Goal: Task Accomplishment & Management: Use online tool/utility

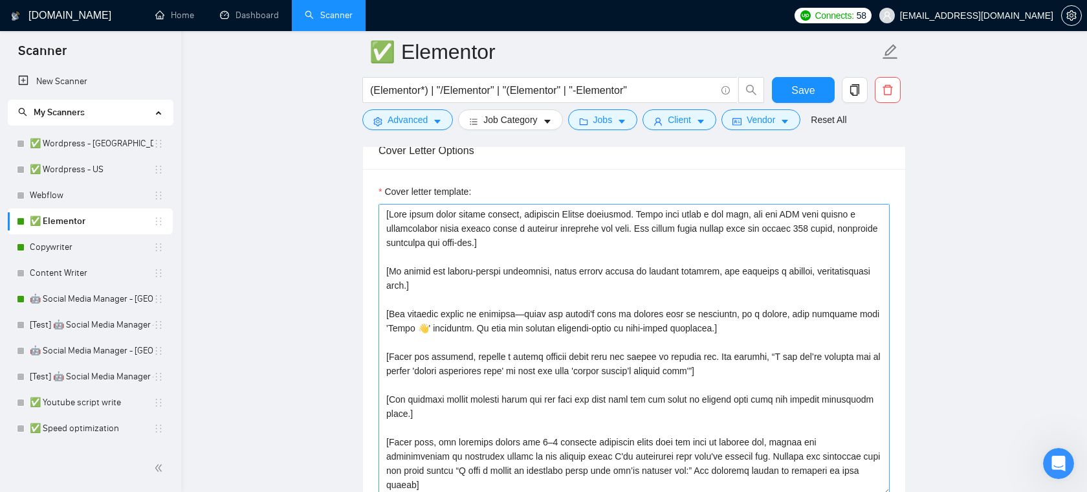
scroll to position [1467, 0]
click at [314, 12] on link "Scanner" at bounding box center [329, 15] width 48 height 11
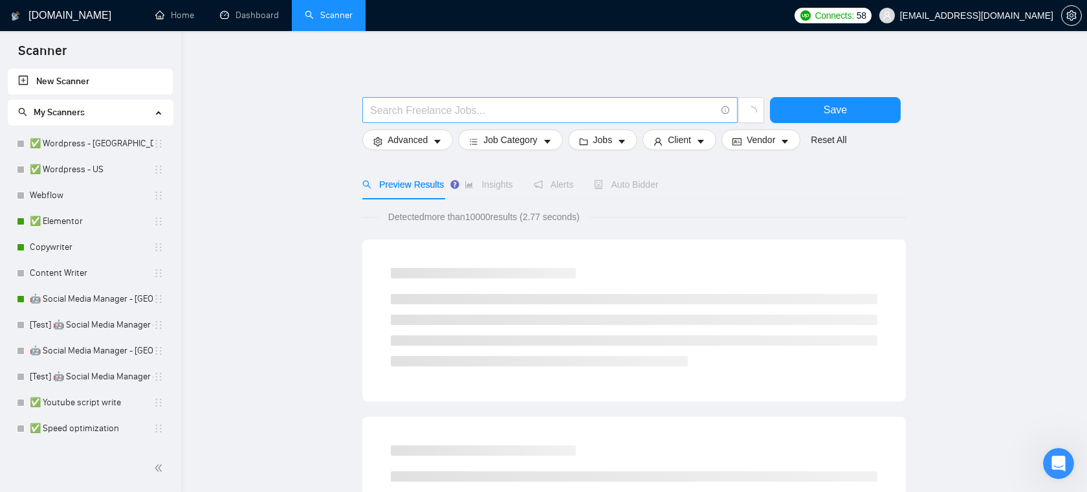
click at [468, 107] on input "text" at bounding box center [542, 110] width 345 height 16
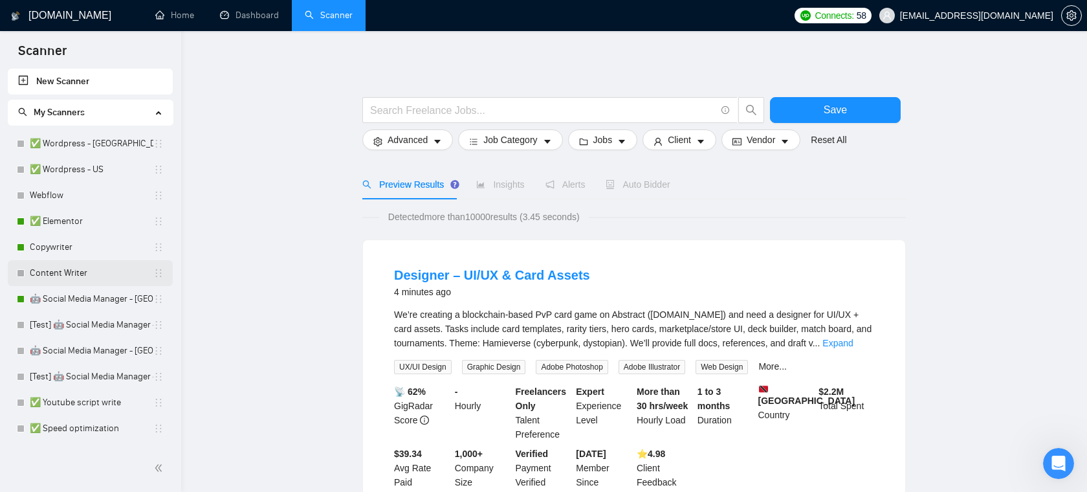
click at [75, 274] on link "Content Writer" at bounding box center [92, 273] width 124 height 26
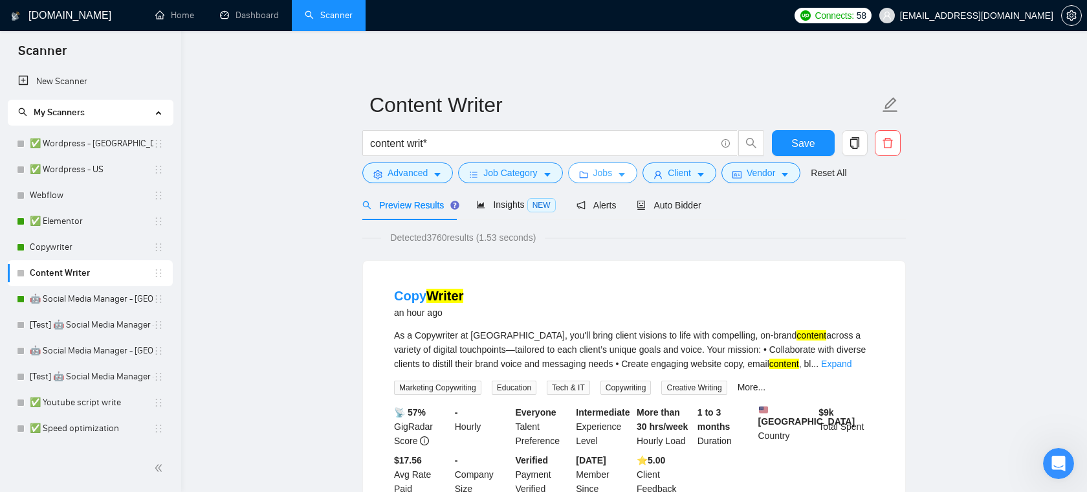
click at [618, 175] on button "Jobs" at bounding box center [603, 172] width 70 height 21
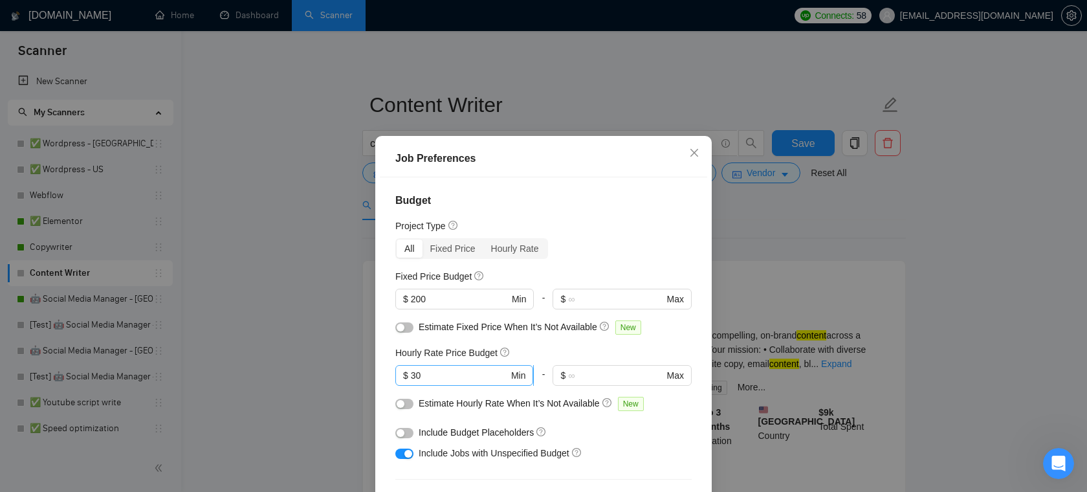
click at [449, 377] on input "30" at bounding box center [460, 375] width 98 height 14
type input "3"
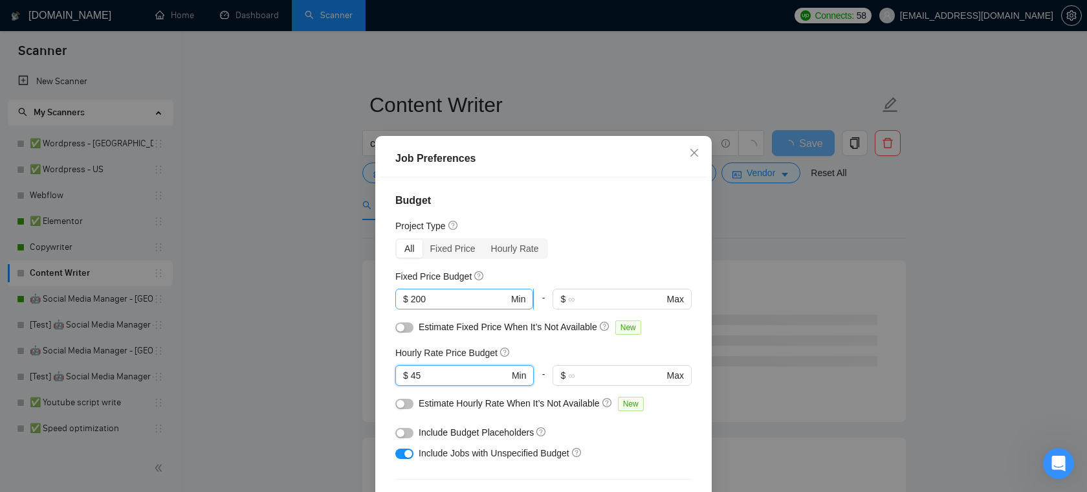
type input "45"
click at [453, 297] on input "200" at bounding box center [460, 299] width 98 height 14
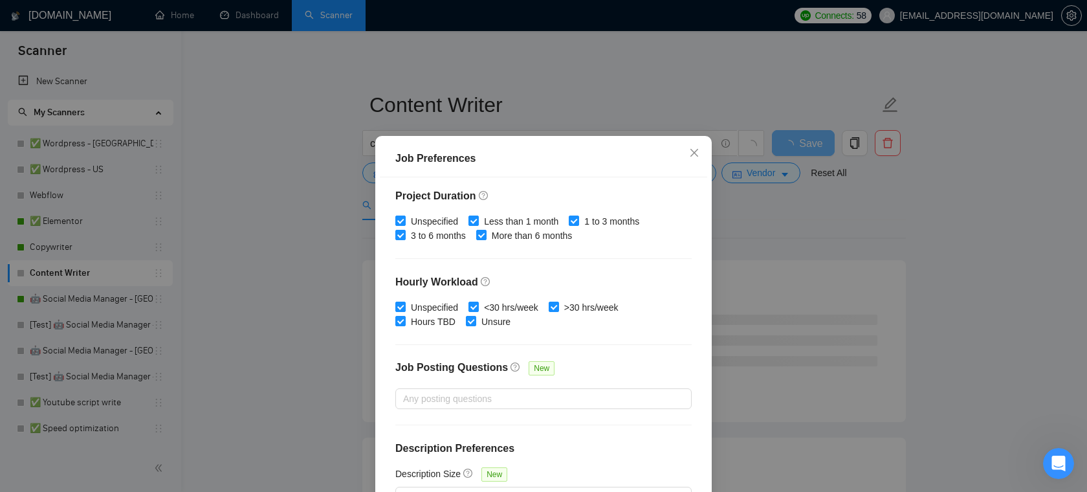
scroll to position [86, 0]
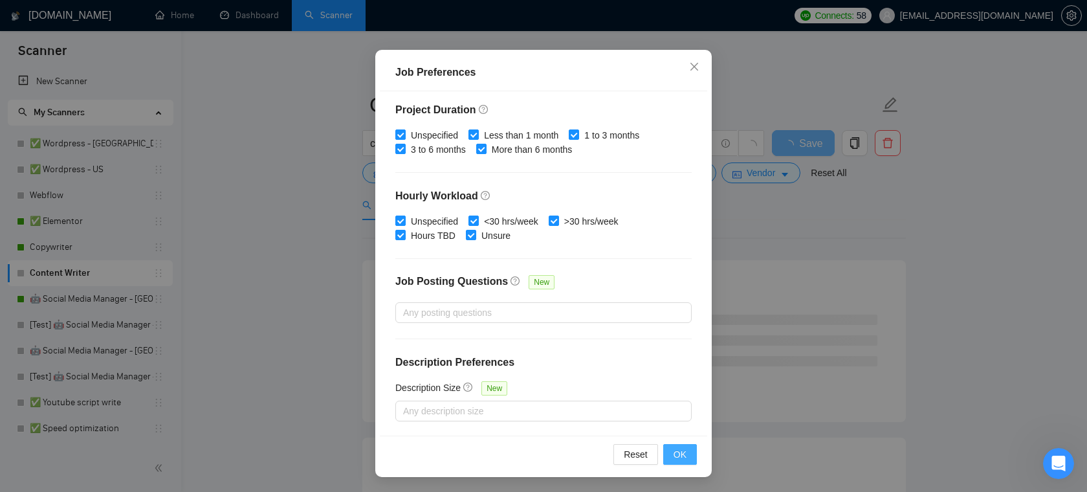
type input "1000"
click at [677, 452] on span "OK" at bounding box center [679, 454] width 13 height 14
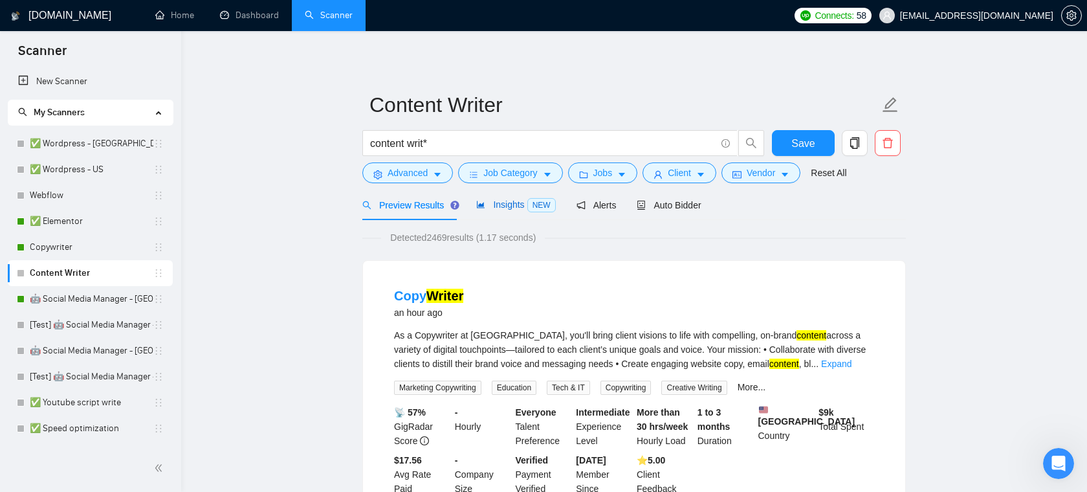
click at [516, 210] on div "Insights NEW" at bounding box center [515, 204] width 79 height 15
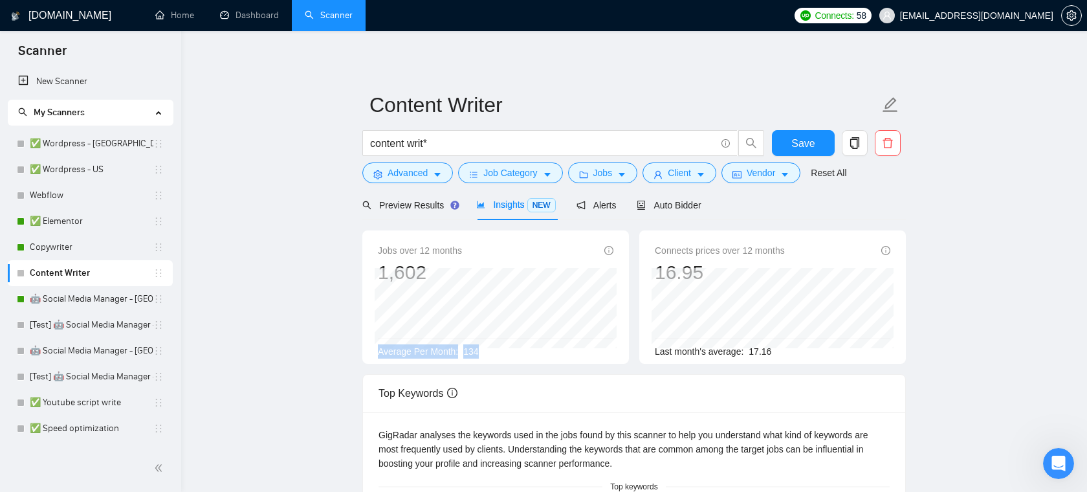
drag, startPoint x: 490, startPoint y: 349, endPoint x: 378, endPoint y: 355, distance: 111.4
click at [378, 355] on div "Average Per Month: 134" at bounding box center [495, 351] width 235 height 14
click at [684, 200] on span "Auto Bidder" at bounding box center [669, 205] width 64 height 10
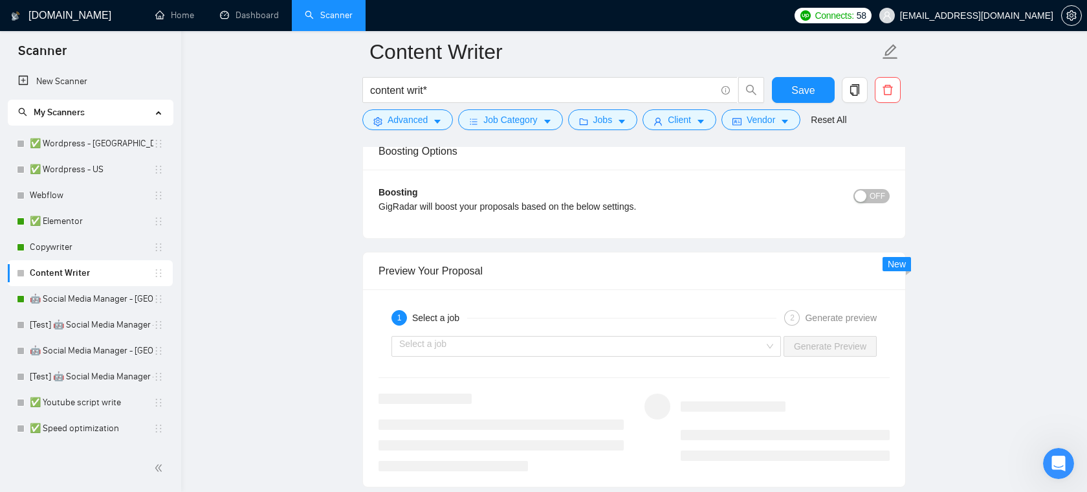
scroll to position [2427, 0]
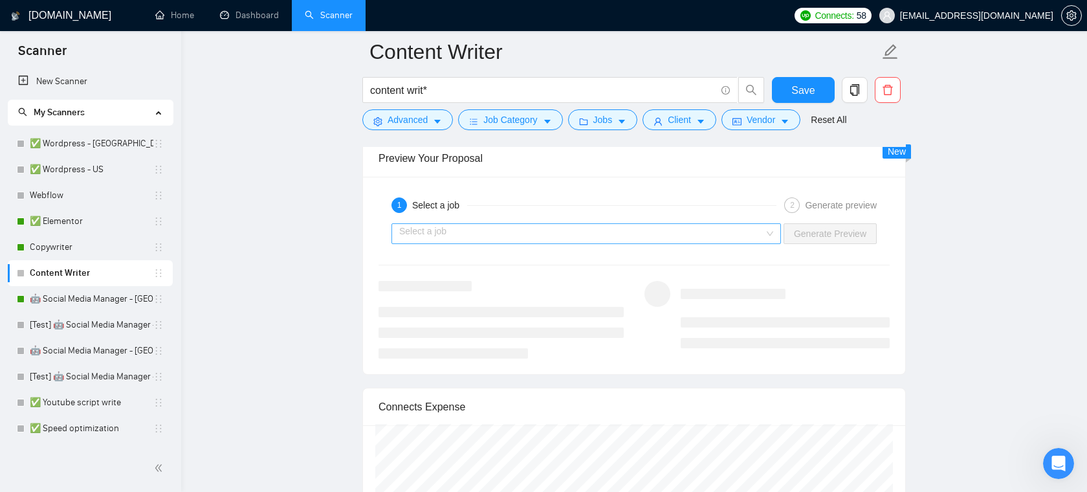
click at [661, 234] on input "search" at bounding box center [581, 233] width 365 height 19
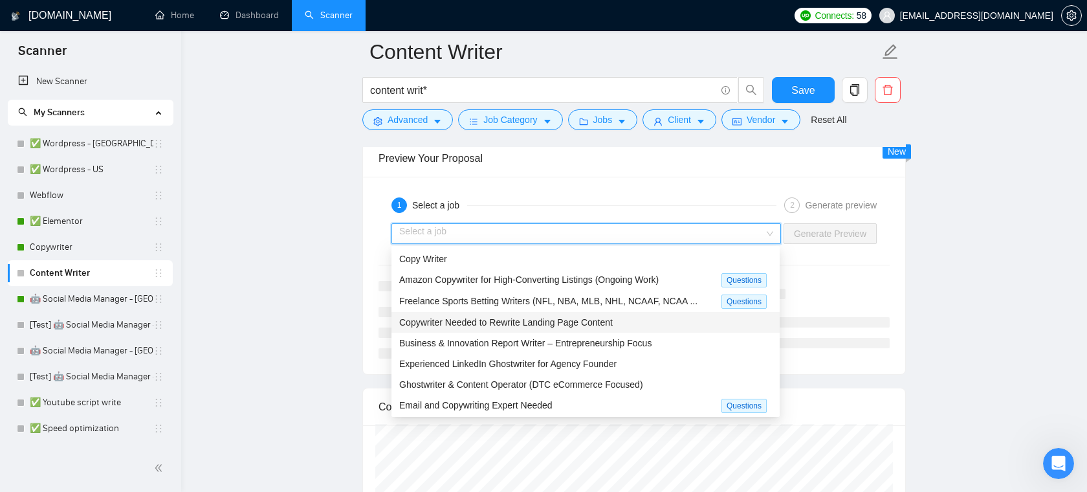
click at [582, 325] on span "Copywriter Needed to Rewrite Landing Page Content" at bounding box center [505, 322] width 213 height 10
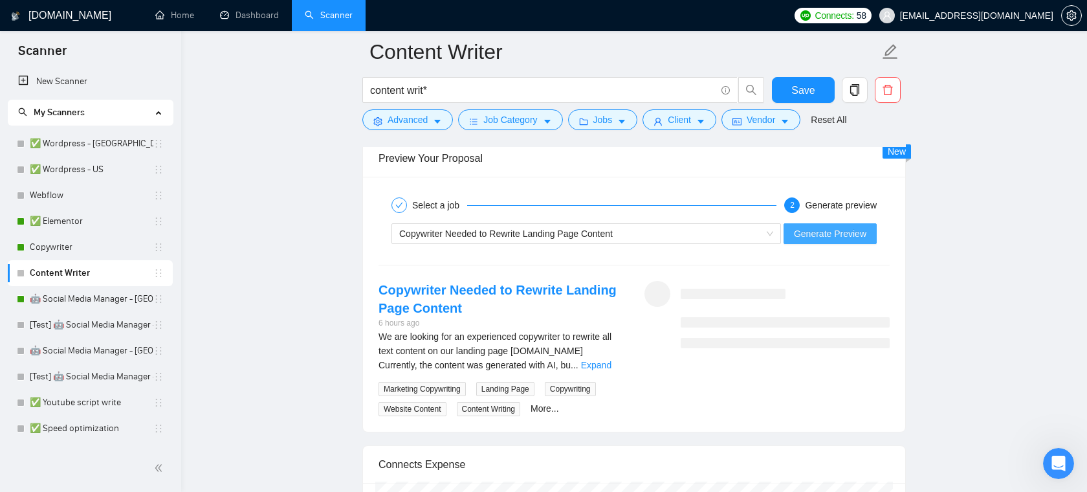
click at [810, 234] on span "Generate Preview" at bounding box center [830, 233] width 72 height 14
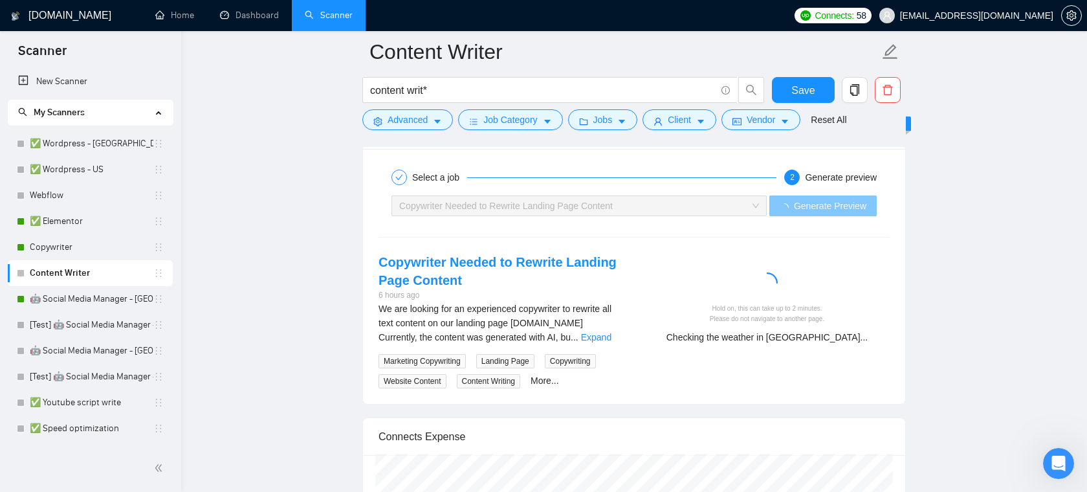
scroll to position [2455, 0]
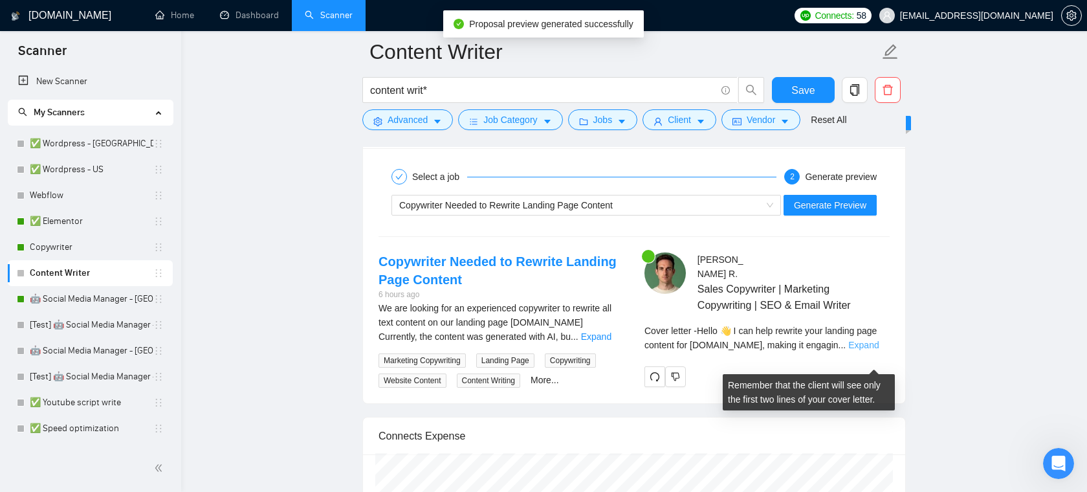
click at [857, 350] on link "Expand" at bounding box center [863, 345] width 30 height 10
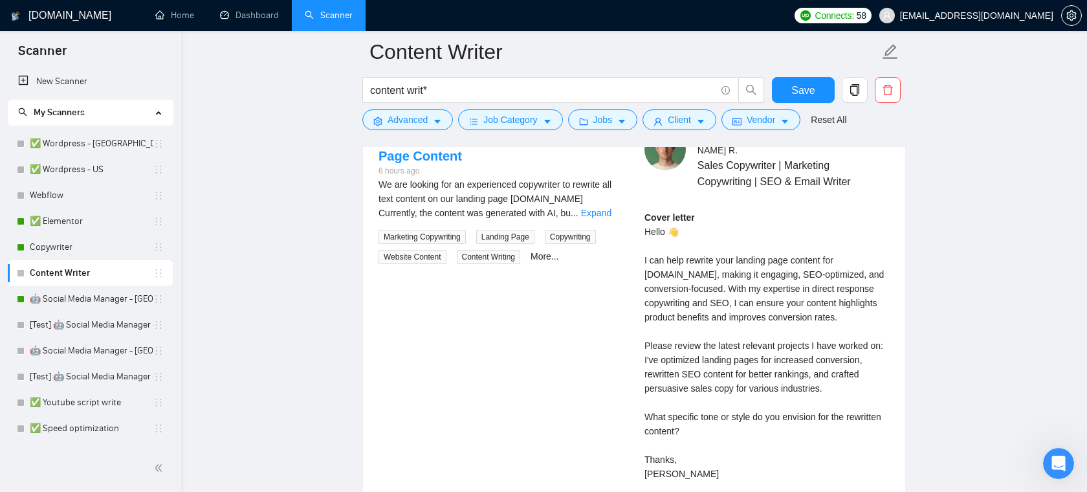
scroll to position [2611, 0]
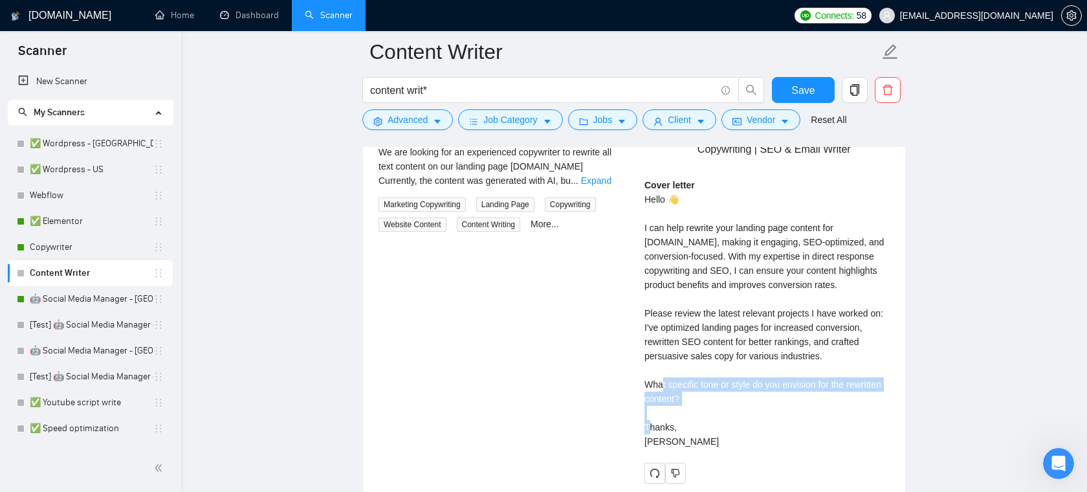
drag, startPoint x: 741, startPoint y: 416, endPoint x: 617, endPoint y: 396, distance: 125.8
click at [617, 396] on div "Copywriter Needed to Rewrite Landing Page Content 6 hours ago We are looking fo…" at bounding box center [634, 289] width 532 height 387
click at [684, 406] on div "Cover letter Hello 👋 I can help rewrite your landing page content for BeautyMir…" at bounding box center [766, 313] width 245 height 270
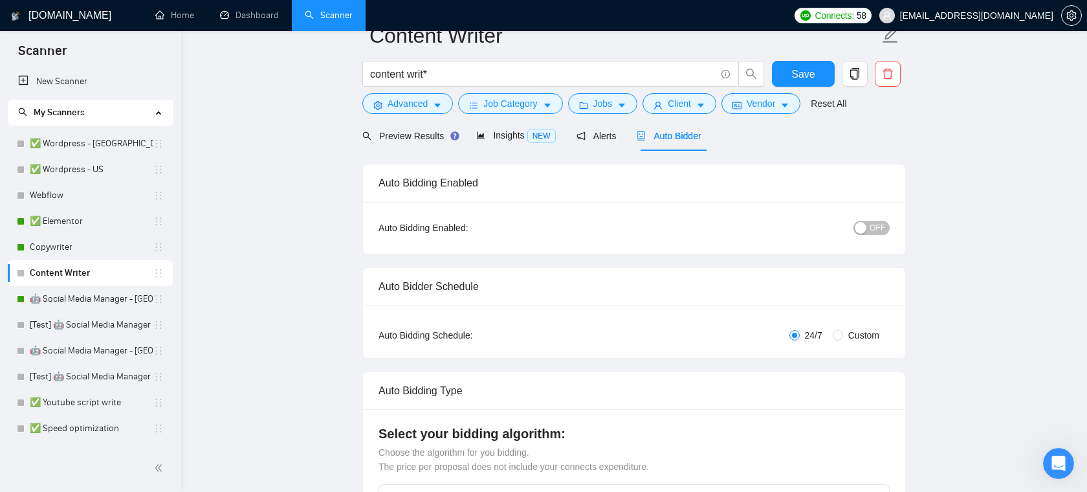
scroll to position [0, 0]
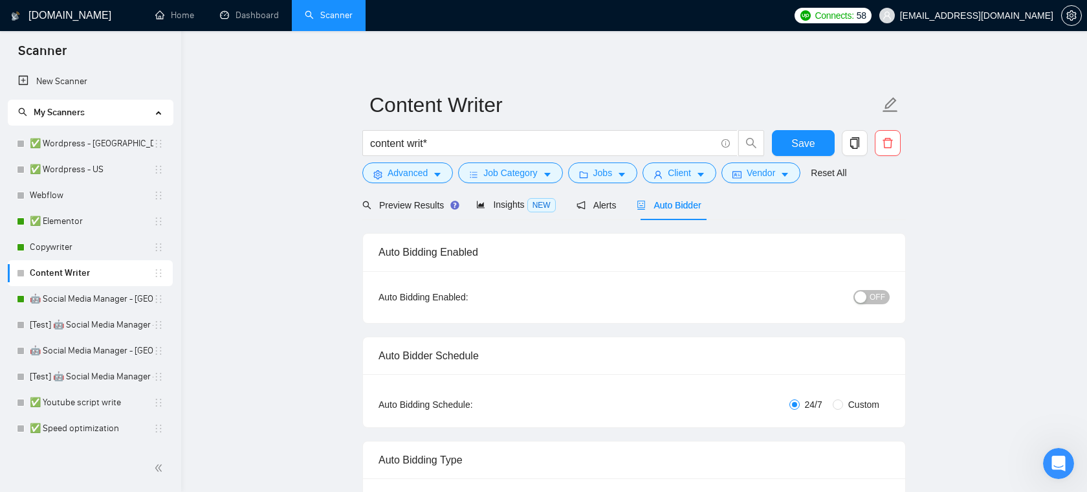
click at [76, 267] on link "Content Writer" at bounding box center [92, 273] width 124 height 26
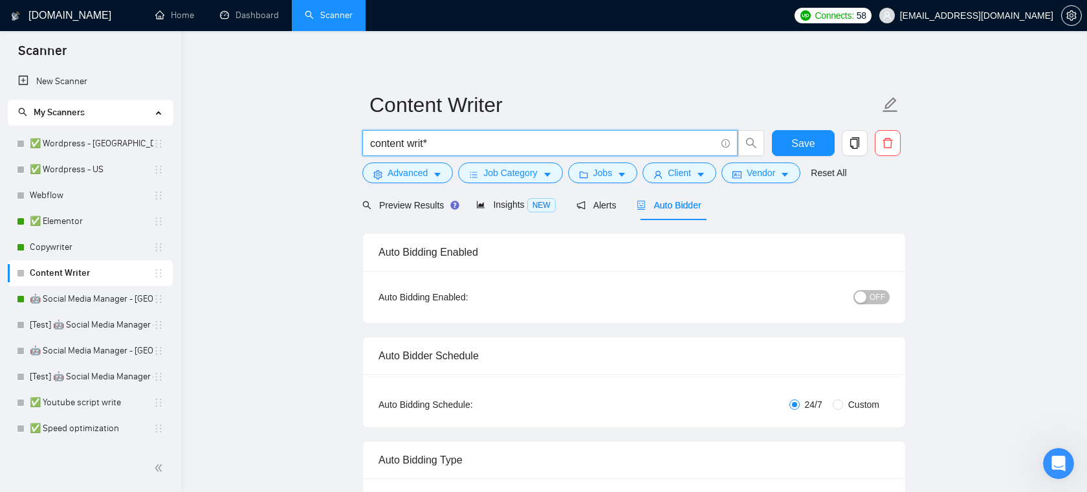
click at [440, 142] on input "content writ*" at bounding box center [542, 143] width 345 height 16
click at [430, 174] on button "Advanced" at bounding box center [407, 172] width 91 height 21
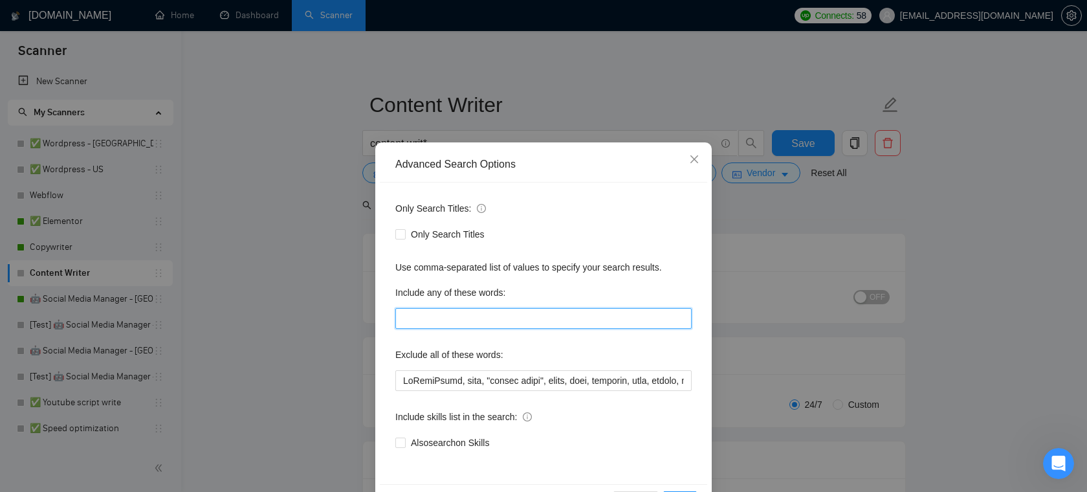
click at [472, 320] on input "text" at bounding box center [543, 318] width 296 height 21
type input "blockchain, crypto"
click at [687, 153] on span "Close" at bounding box center [694, 159] width 35 height 35
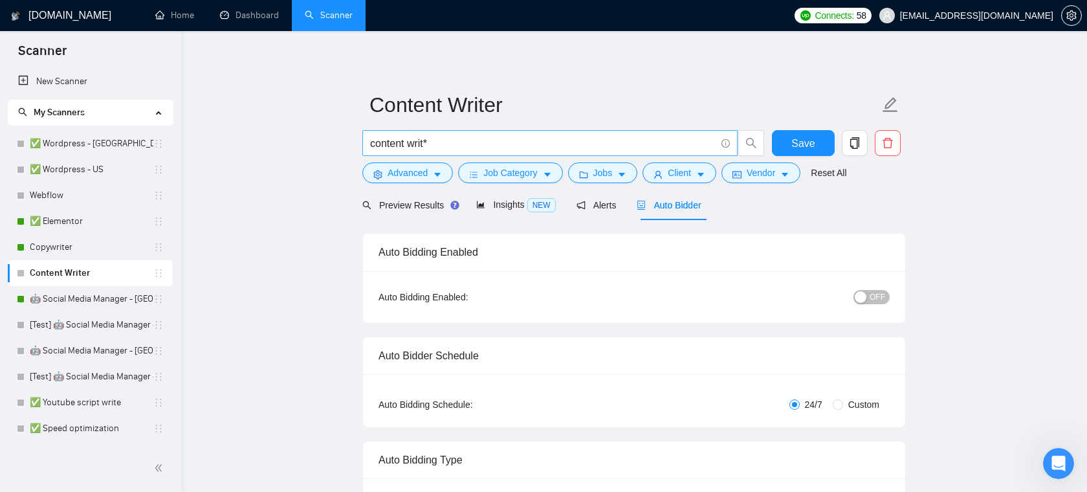
click at [457, 141] on input "content writ*" at bounding box center [542, 143] width 345 height 16
click at [426, 177] on span "Advanced" at bounding box center [408, 173] width 40 height 14
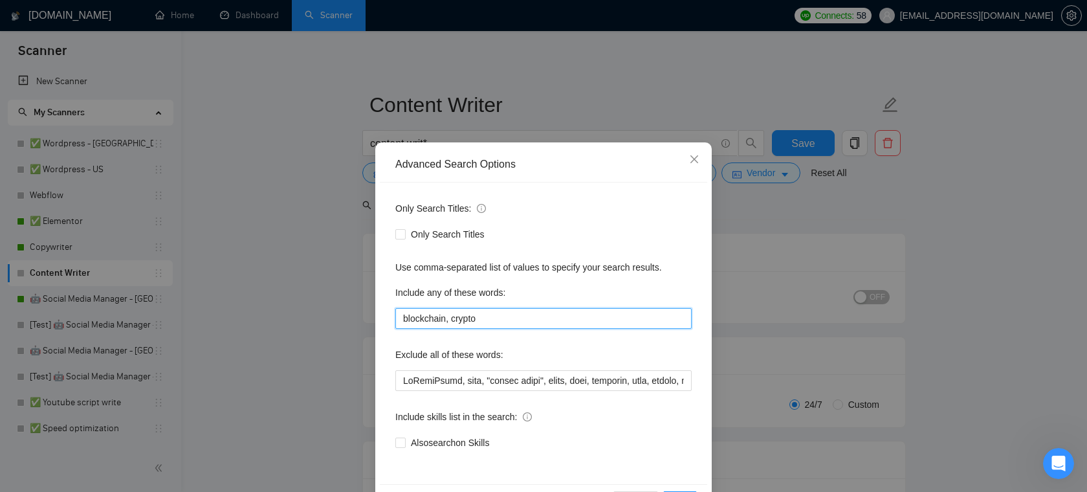
click at [583, 318] on input "blockchain, crypto" at bounding box center [543, 318] width 296 height 21
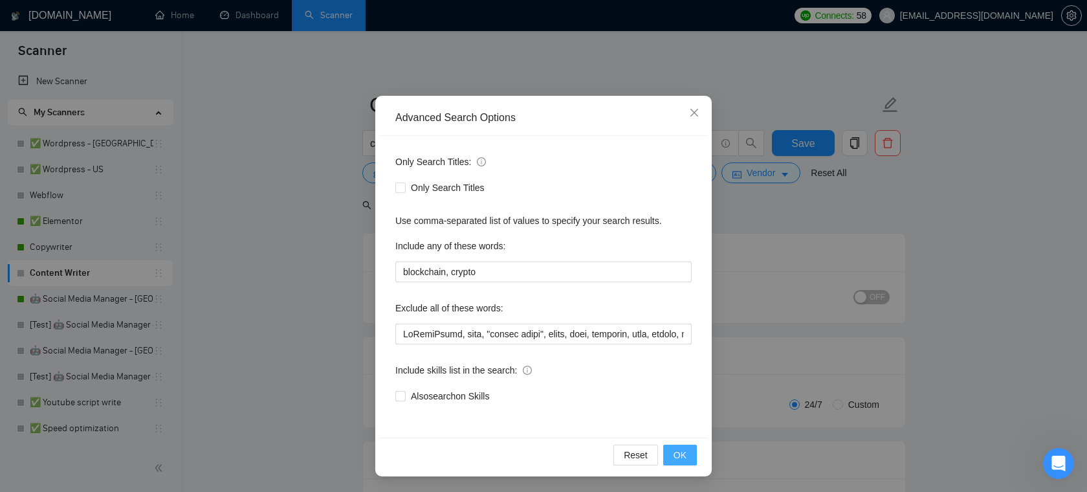
click at [679, 461] on span "OK" at bounding box center [679, 455] width 13 height 14
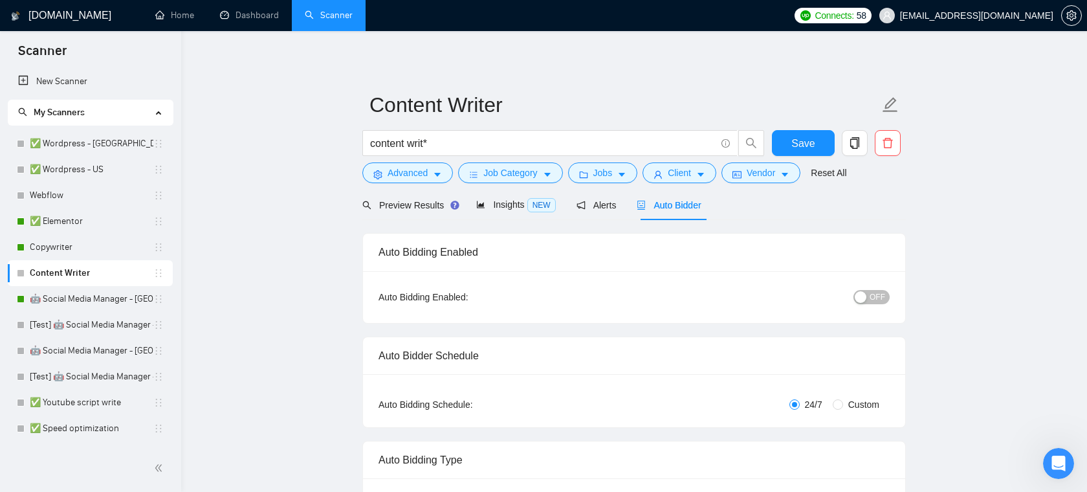
scroll to position [0, 0]
click at [503, 213] on div "Insights NEW" at bounding box center [515, 205] width 79 height 30
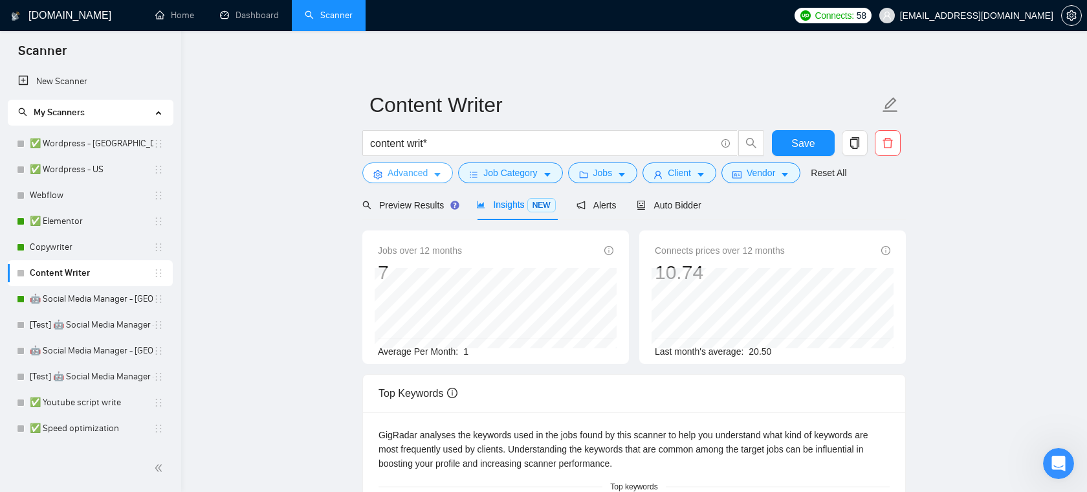
click at [421, 166] on button "Advanced" at bounding box center [407, 172] width 91 height 21
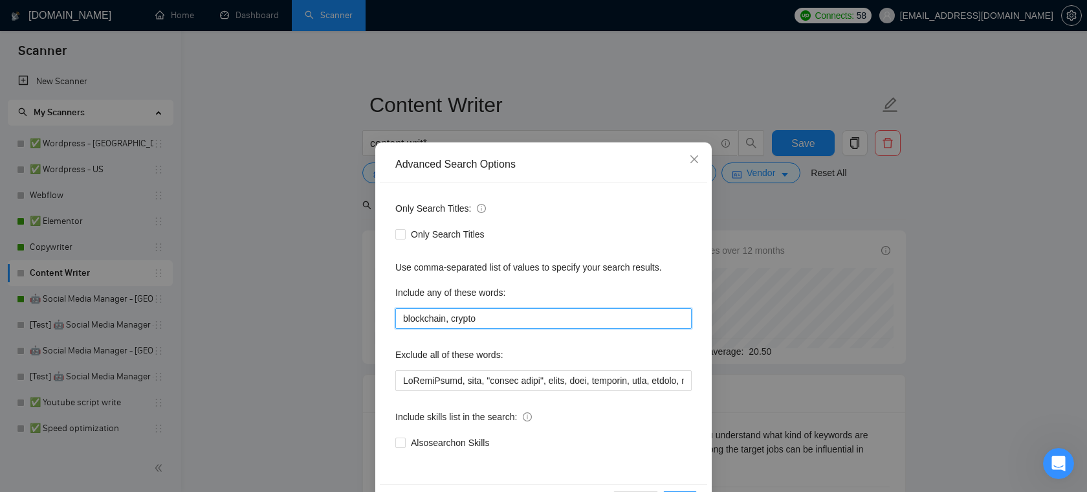
click at [476, 315] on input "blockchain, crypto" at bounding box center [543, 318] width 296 height 21
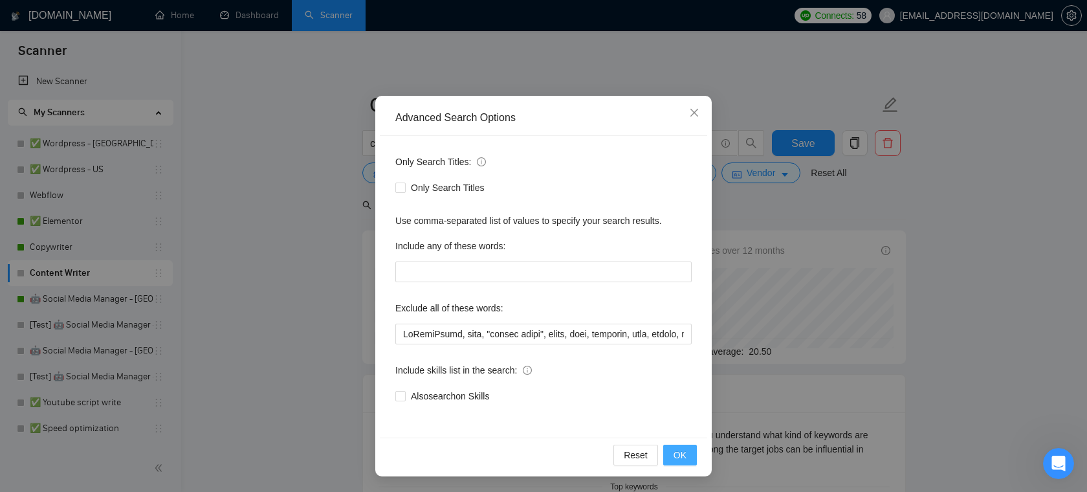
click at [671, 456] on button "OK" at bounding box center [680, 454] width 34 height 21
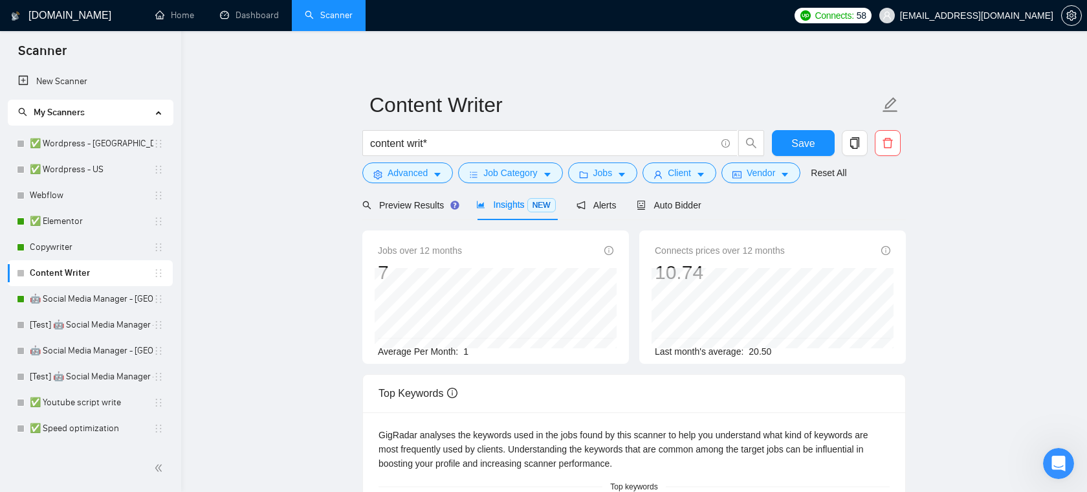
scroll to position [0, 0]
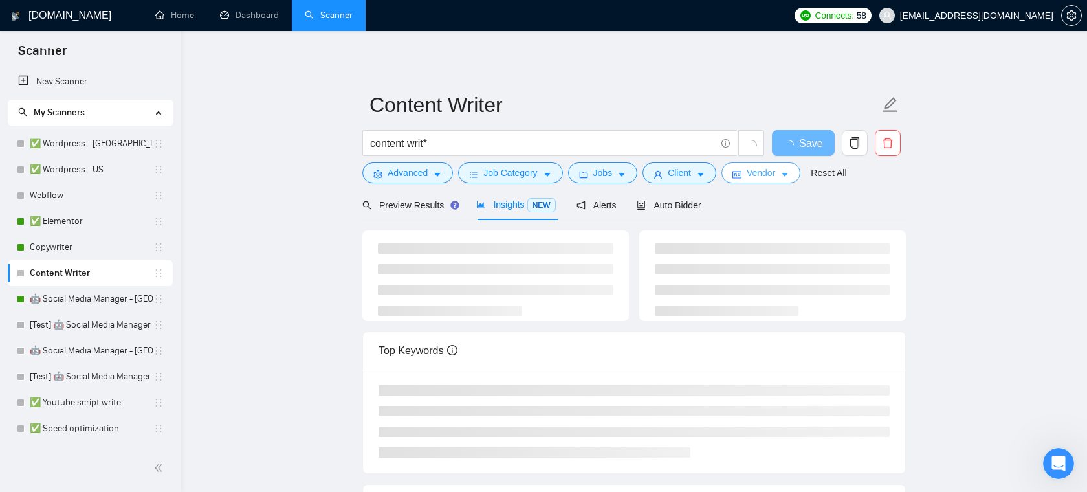
click at [771, 175] on span "Vendor" at bounding box center [761, 173] width 28 height 14
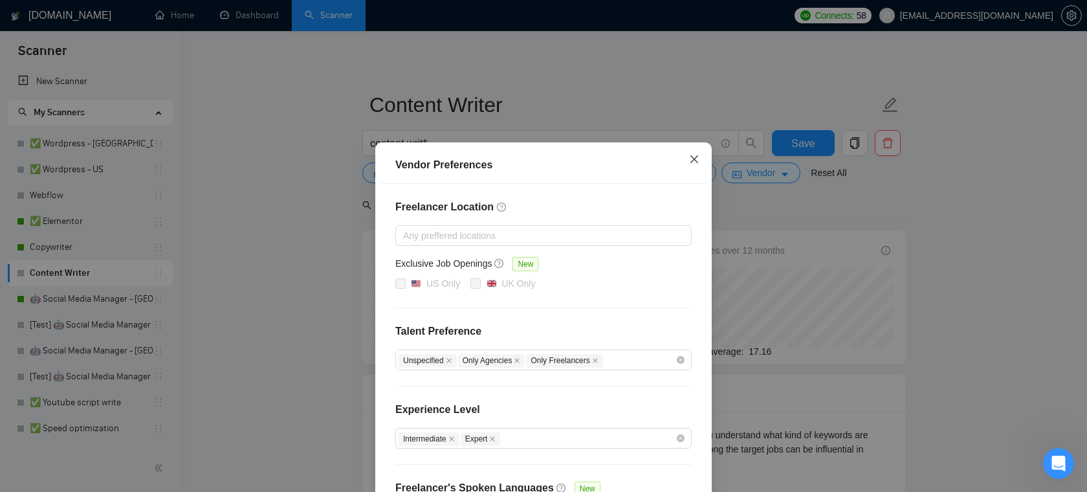
click at [700, 159] on span "Close" at bounding box center [694, 159] width 35 height 35
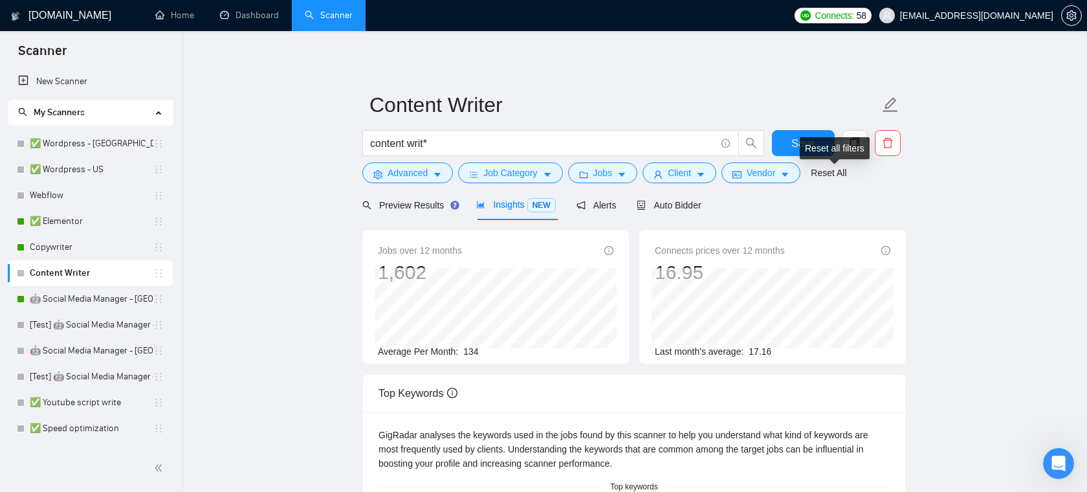
click at [855, 140] on div "Reset all filters" at bounding box center [835, 148] width 70 height 22
click at [857, 140] on icon "copy" at bounding box center [854, 143] width 9 height 12
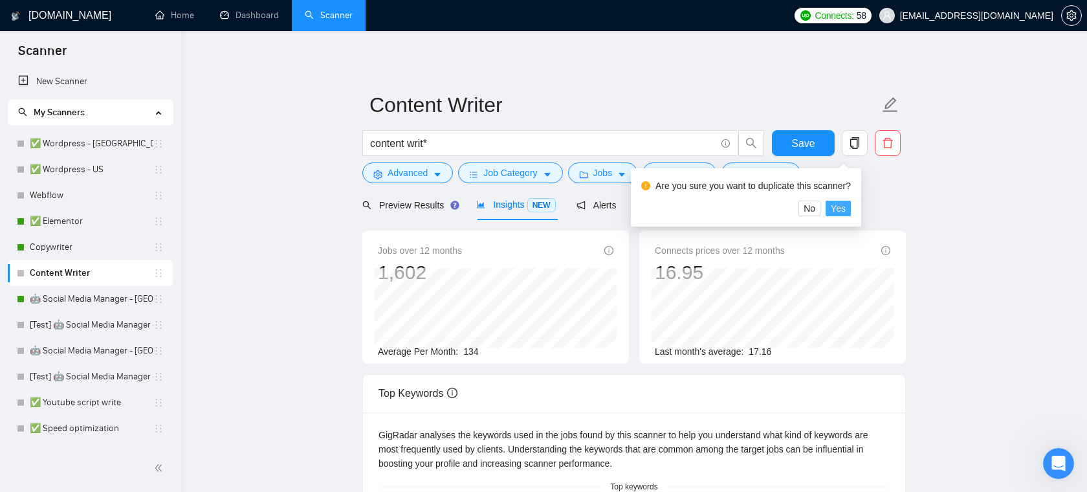
click at [844, 206] on span "Yes" at bounding box center [838, 208] width 15 height 14
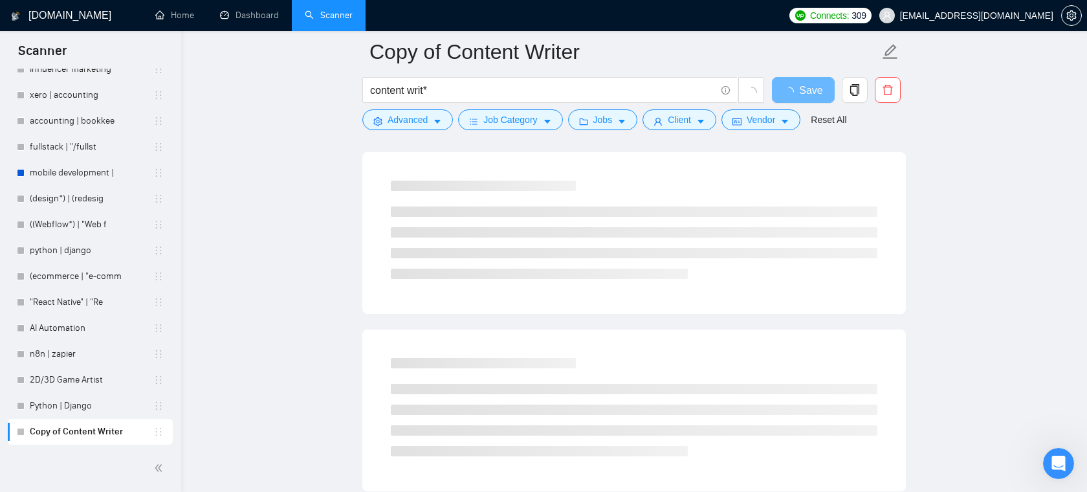
scroll to position [468, 0]
click at [470, 87] on input "content writ*" at bounding box center [542, 90] width 345 height 16
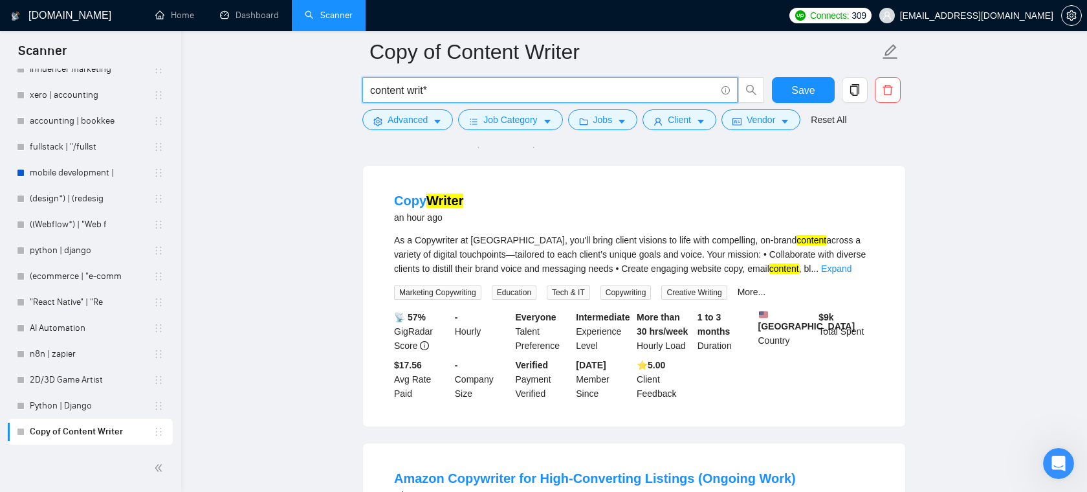
scroll to position [0, 0]
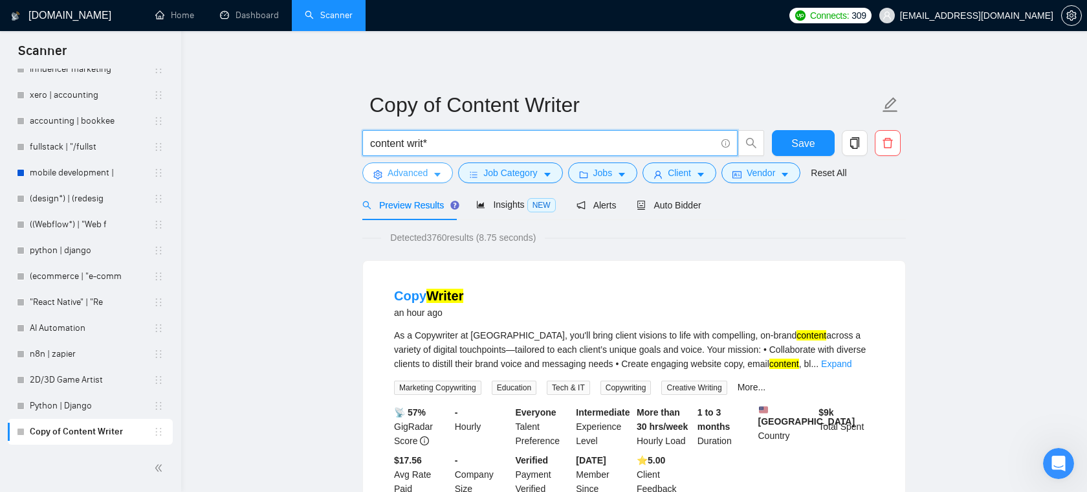
click at [439, 173] on icon "caret-down" at bounding box center [437, 175] width 6 height 4
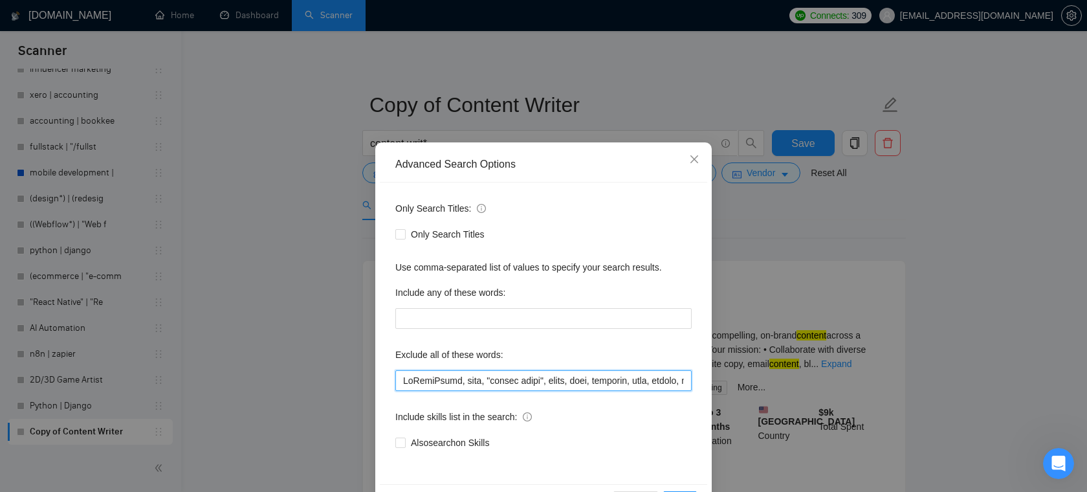
click at [545, 381] on input "text" at bounding box center [543, 380] width 296 height 21
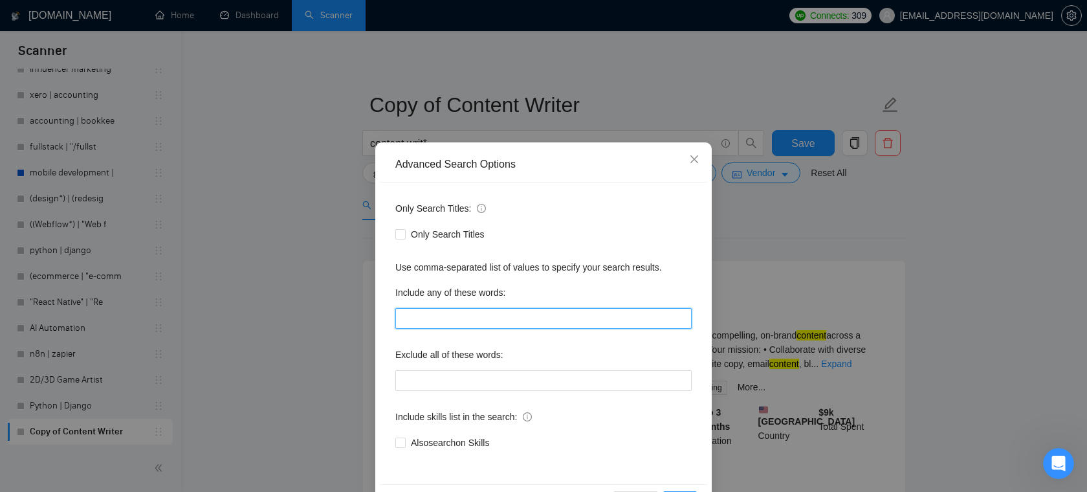
click at [501, 317] on input "text" at bounding box center [543, 318] width 296 height 21
type input "blockchain, crypto"
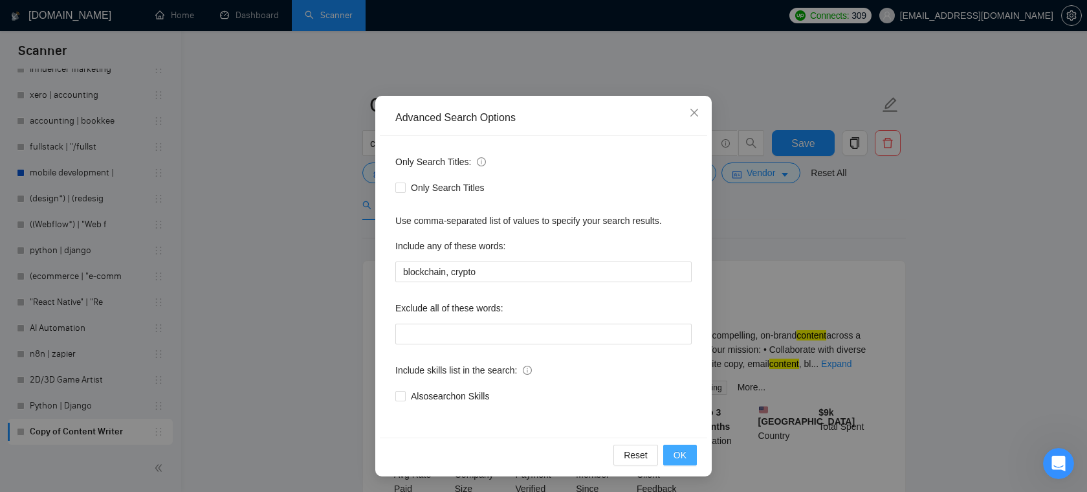
click at [685, 459] on span "OK" at bounding box center [679, 455] width 13 height 14
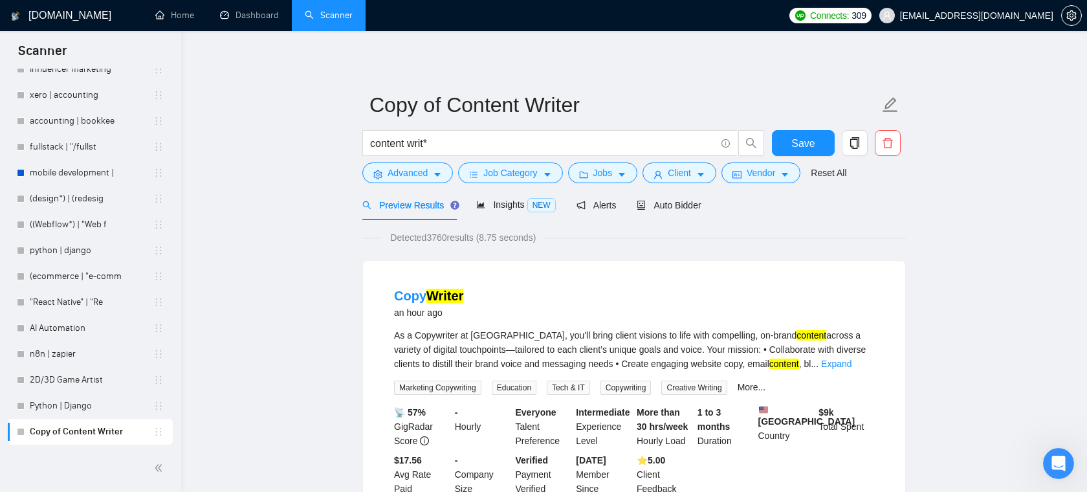
scroll to position [0, 0]
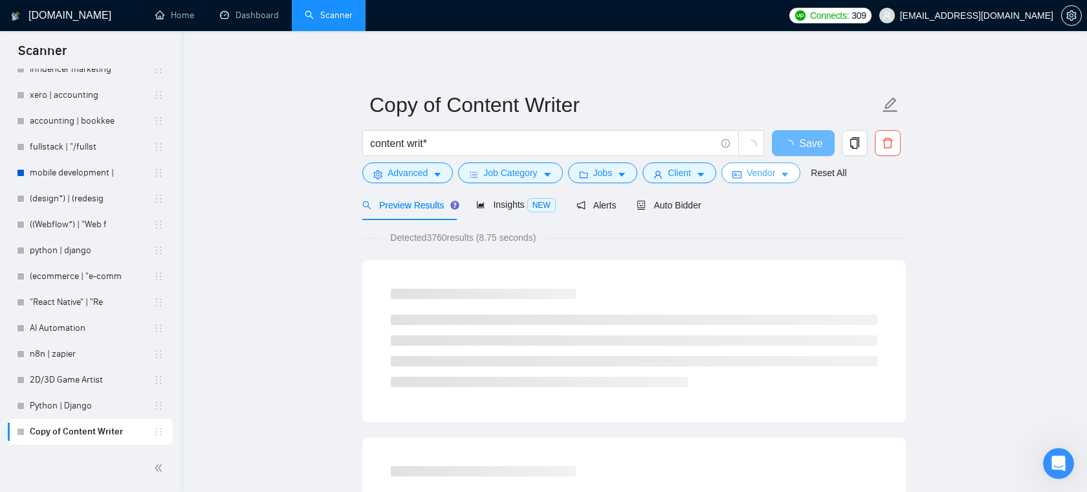
click at [769, 177] on span "Vendor" at bounding box center [761, 173] width 28 height 14
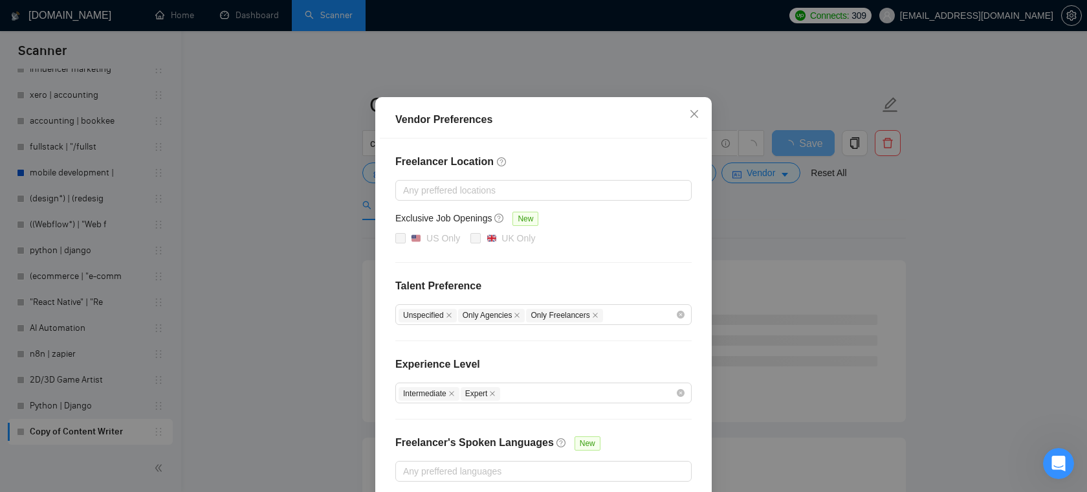
scroll to position [103, 0]
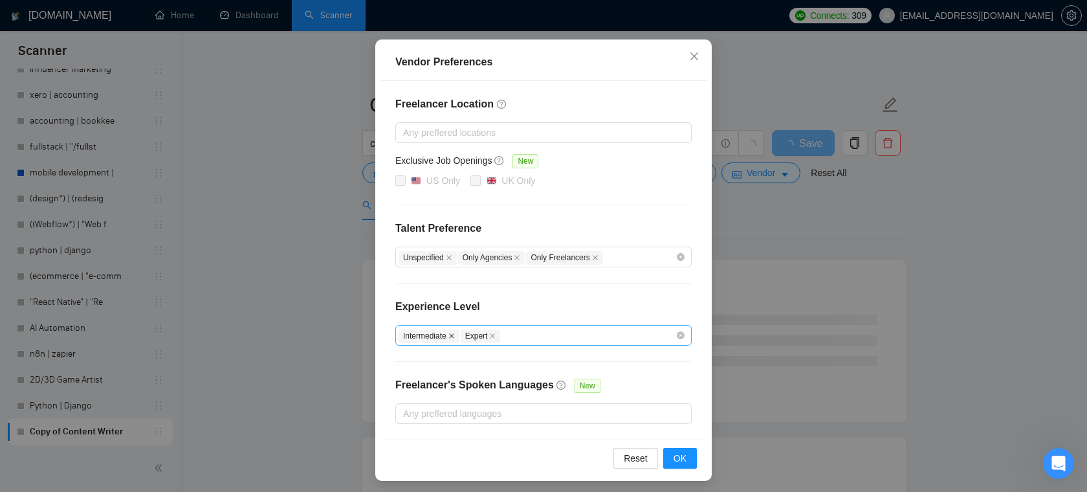
click at [454, 335] on icon "close" at bounding box center [451, 335] width 5 height 5
click at [434, 336] on icon "close" at bounding box center [431, 336] width 6 height 6
click at [681, 455] on span "OK" at bounding box center [679, 458] width 13 height 14
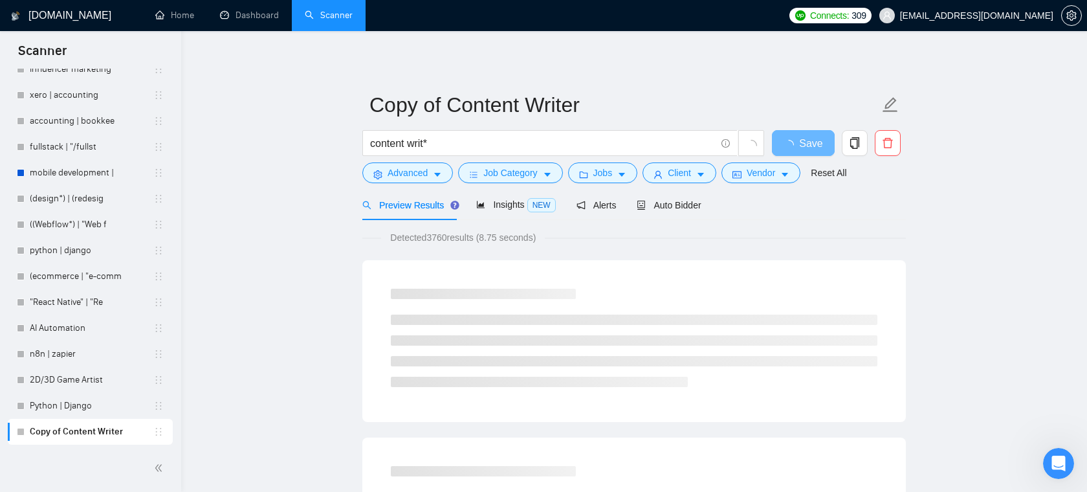
scroll to position [42, 0]
click at [684, 175] on span "Client" at bounding box center [679, 173] width 23 height 14
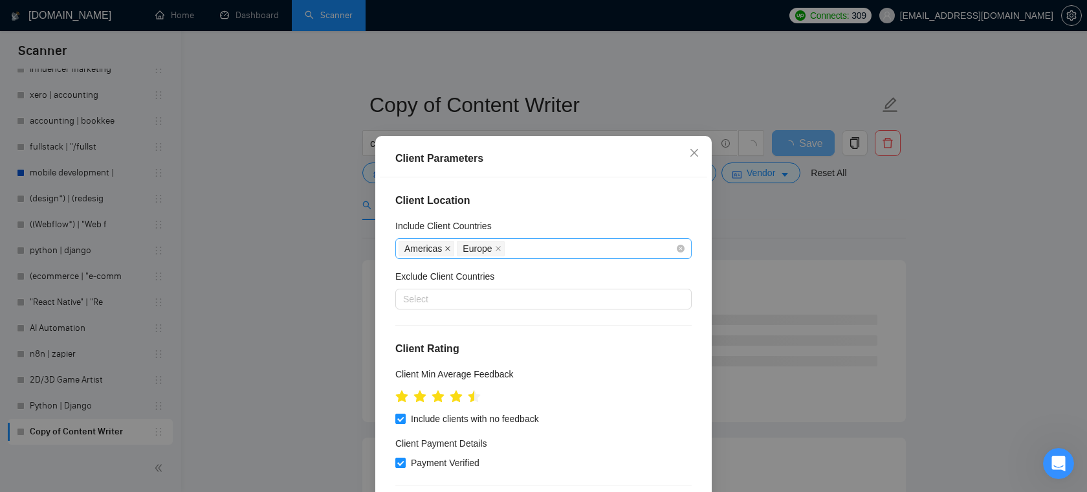
click at [446, 248] on icon "close" at bounding box center [447, 248] width 6 height 6
click at [446, 248] on div "Europe" at bounding box center [424, 248] width 50 height 18
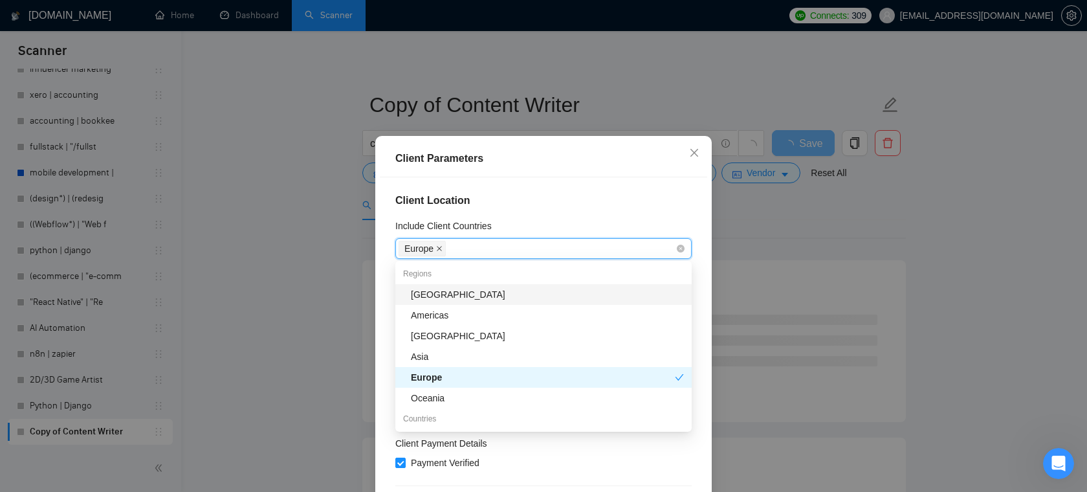
click at [438, 248] on icon "close" at bounding box center [439, 248] width 6 height 6
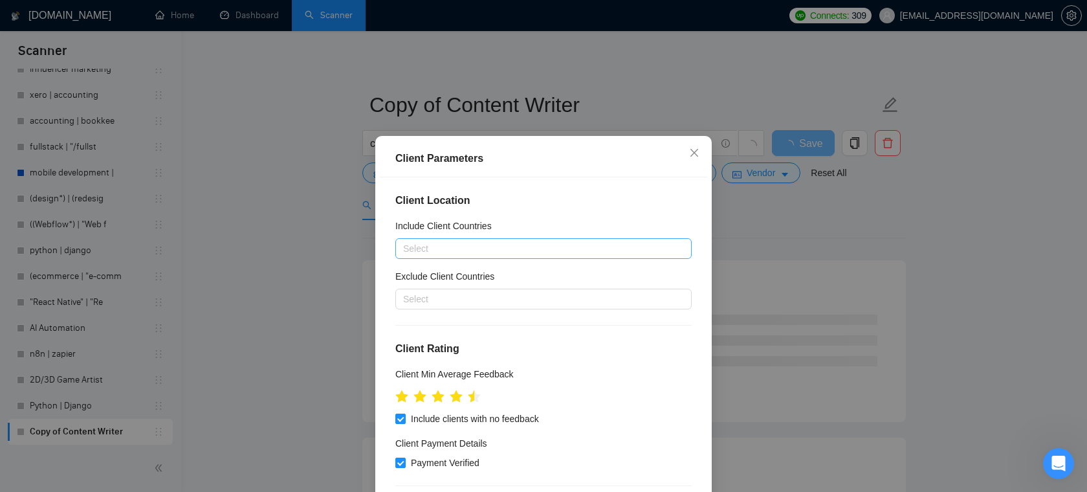
click at [548, 449] on div "Client Payment Details" at bounding box center [543, 445] width 296 height 19
click at [402, 400] on icon "star" at bounding box center [402, 395] width 14 height 13
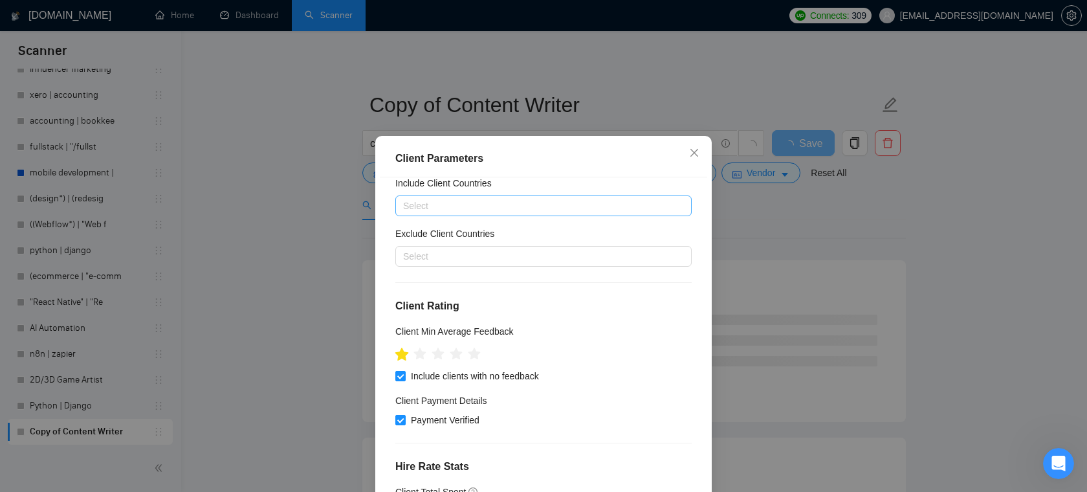
scroll to position [49, 0]
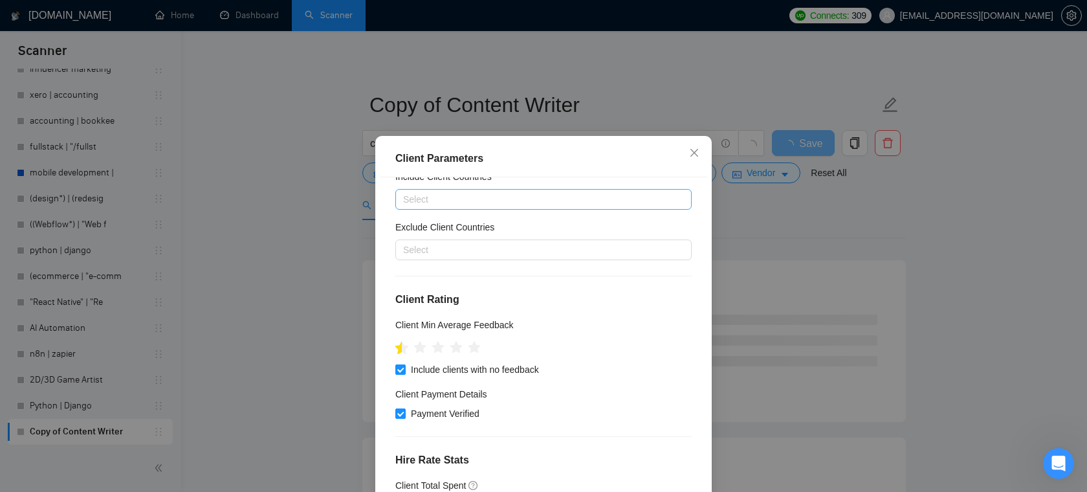
click at [399, 347] on icon "star" at bounding box center [402, 346] width 14 height 13
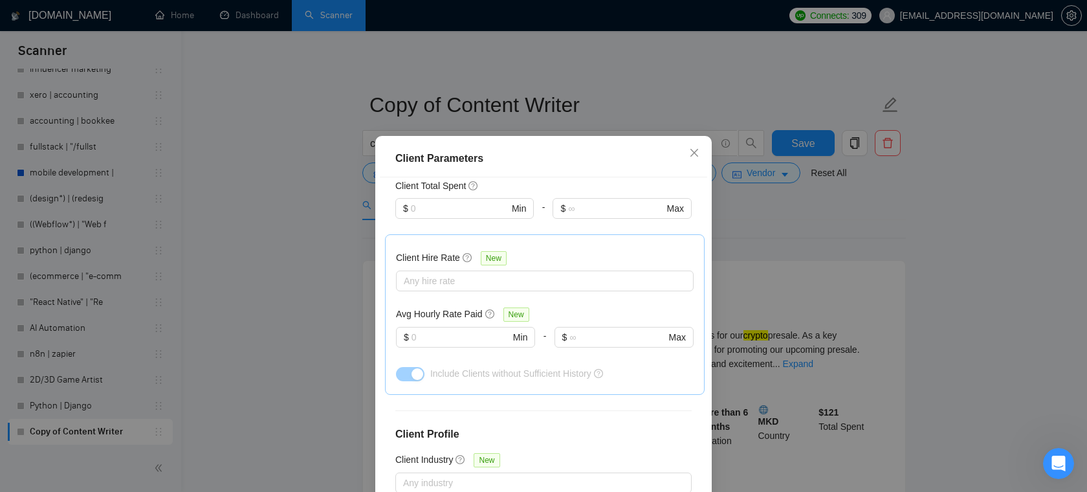
scroll to position [462, 0]
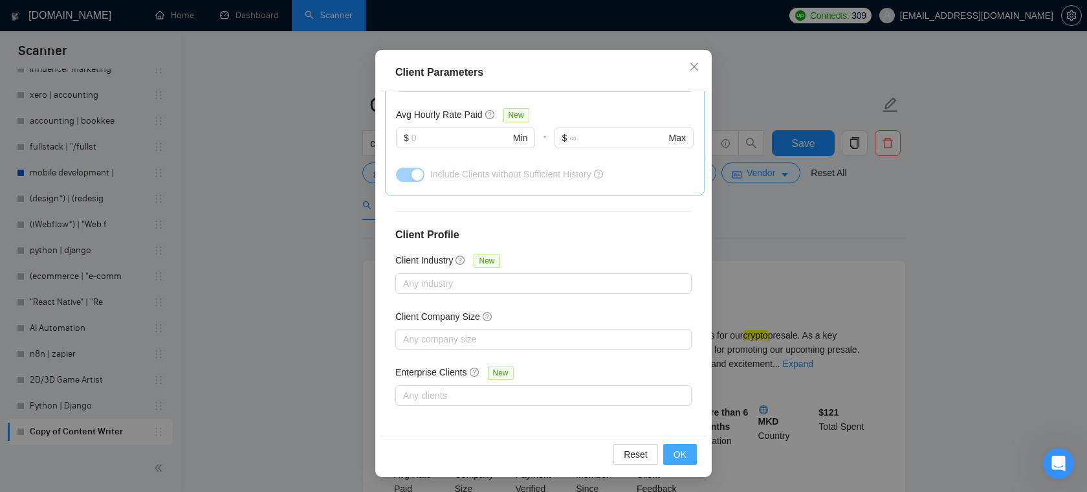
click at [679, 452] on span "OK" at bounding box center [679, 454] width 13 height 14
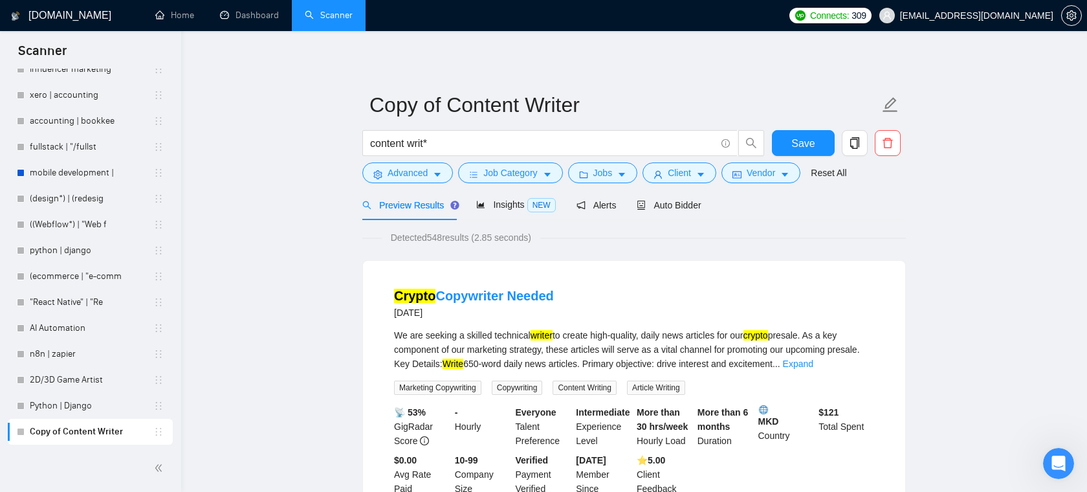
scroll to position [28, 0]
click at [497, 201] on span "Insights NEW" at bounding box center [515, 204] width 79 height 10
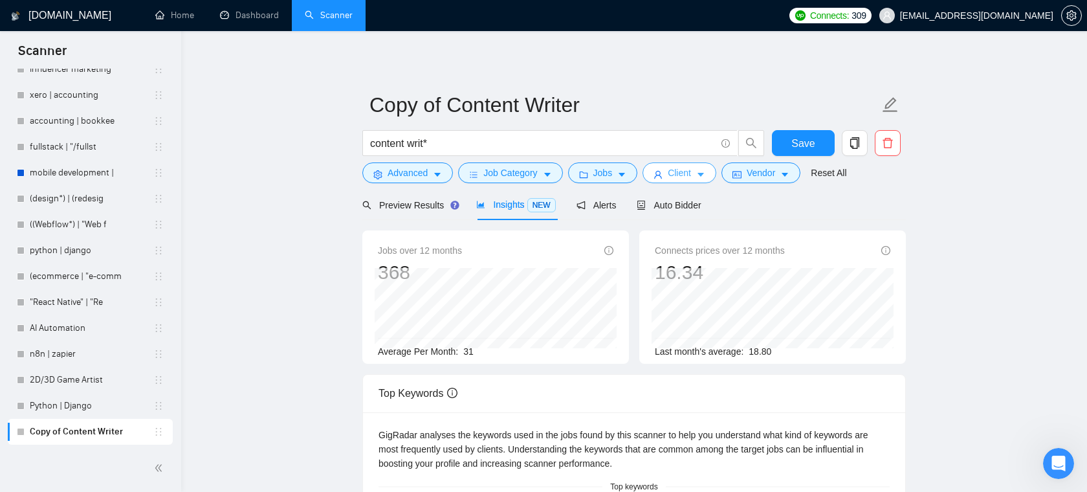
click at [690, 166] on span "Client" at bounding box center [679, 173] width 23 height 14
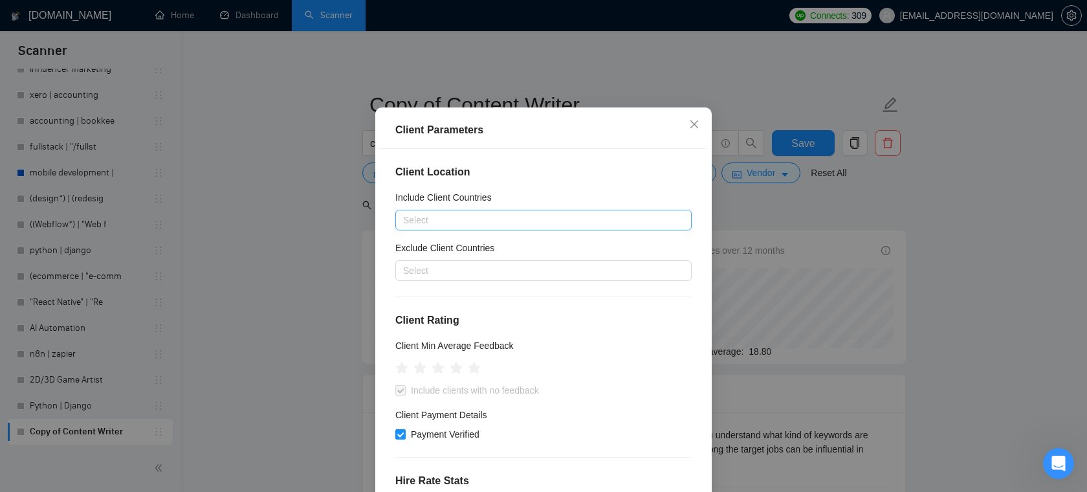
scroll to position [27, 0]
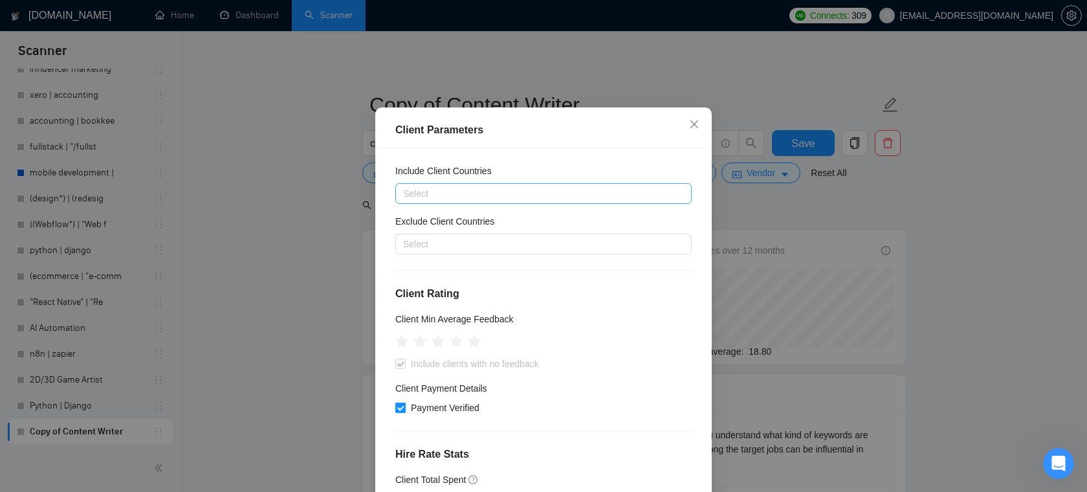
click at [421, 415] on span "Payment Verified" at bounding box center [445, 407] width 79 height 14
click at [404, 411] on input "Payment Verified" at bounding box center [399, 406] width 9 height 9
checkbox input "false"
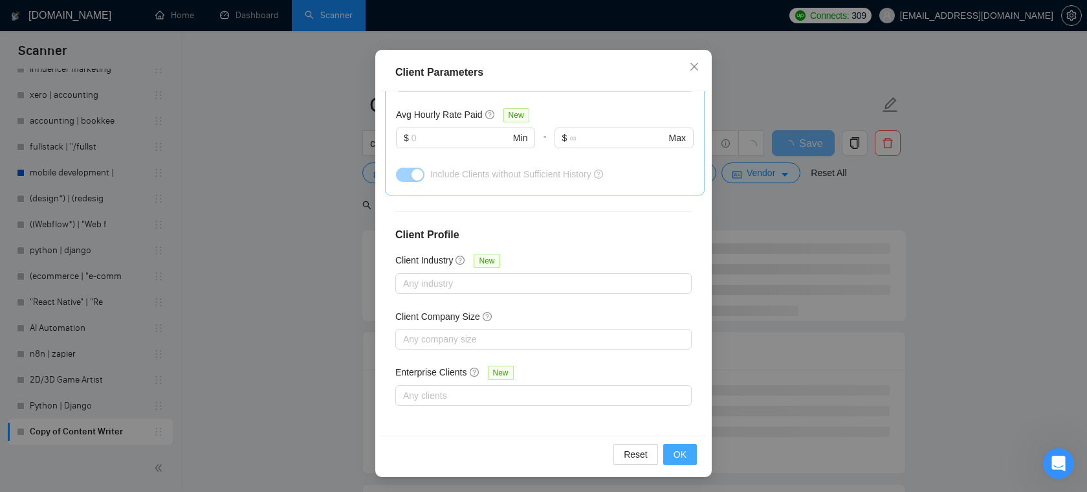
click at [681, 450] on span "OK" at bounding box center [679, 454] width 13 height 14
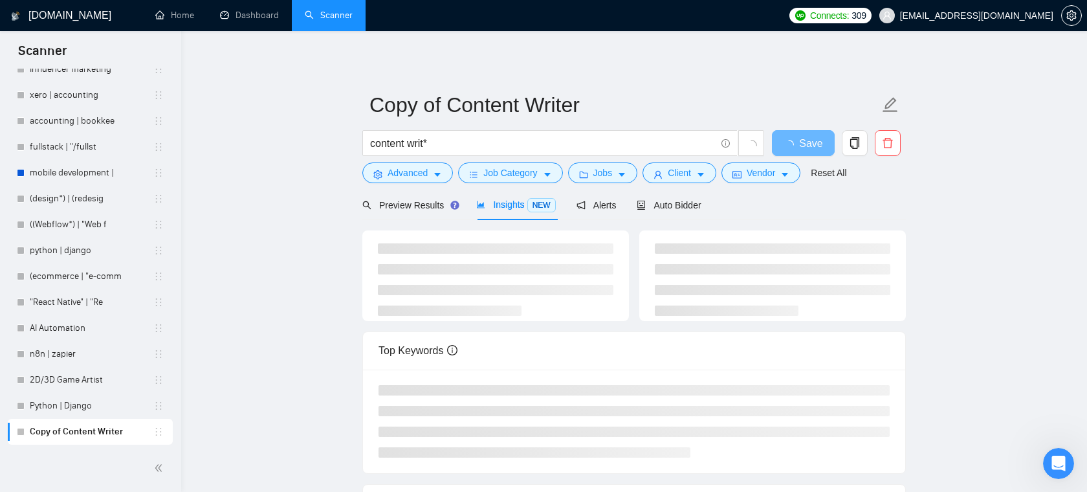
scroll to position [28, 0]
click at [602, 178] on span "Jobs" at bounding box center [602, 173] width 19 height 14
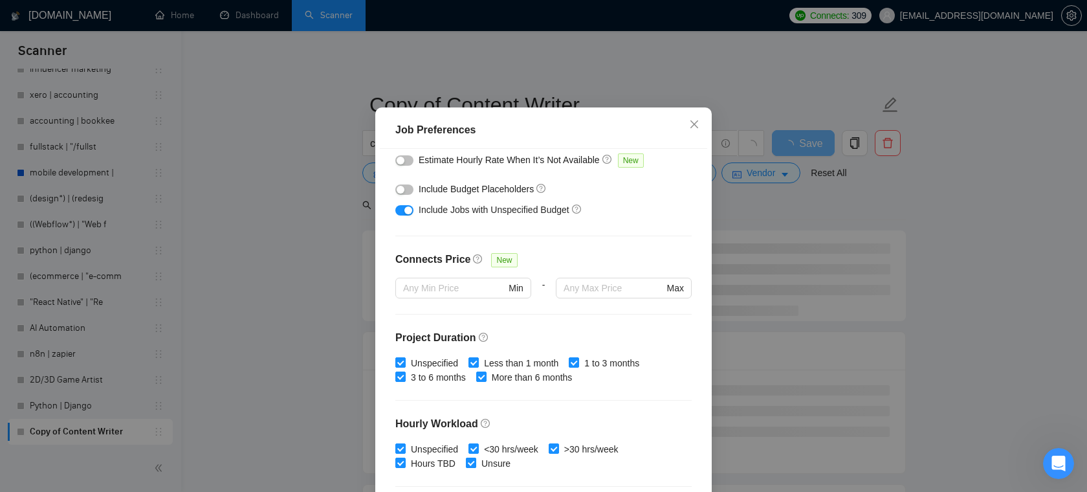
scroll to position [0, 0]
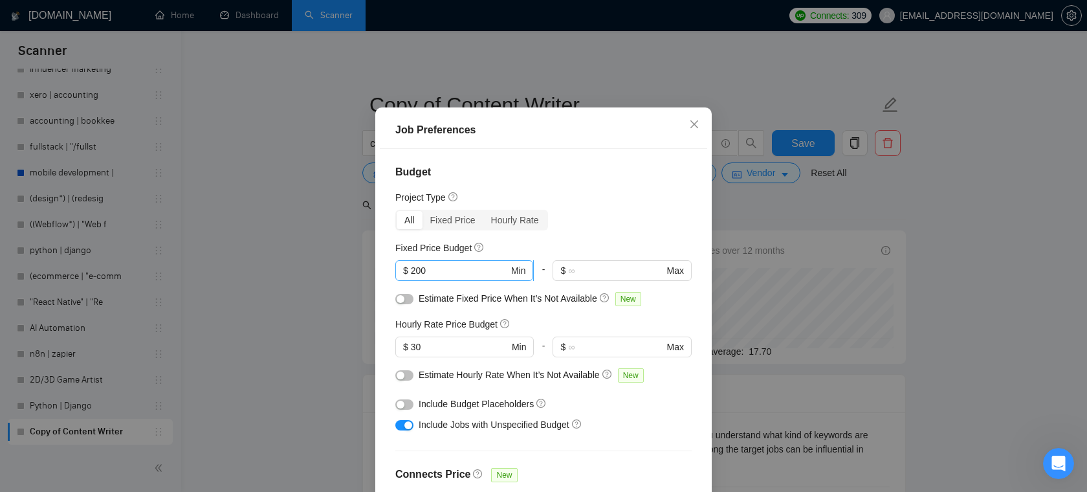
click at [461, 278] on input "200" at bounding box center [460, 270] width 98 height 14
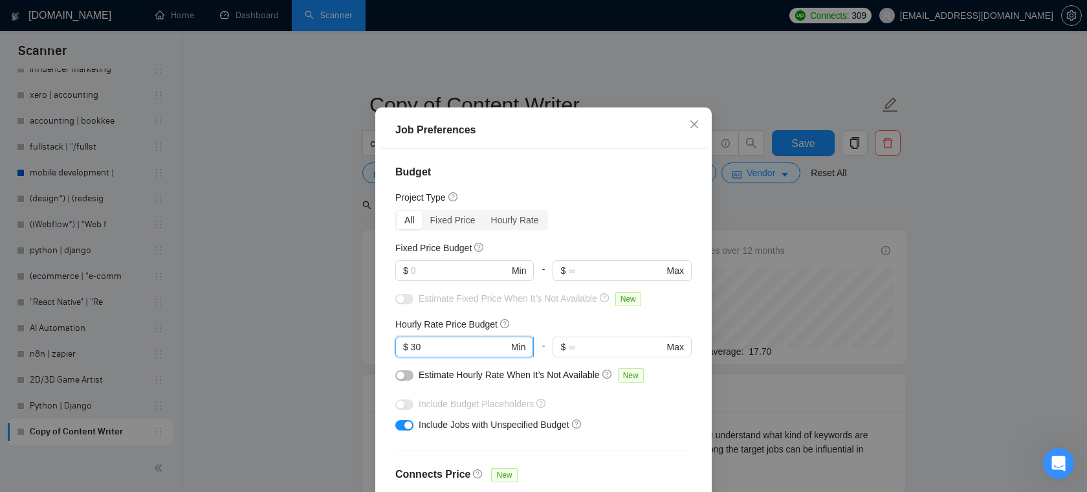
click at [451, 354] on input "30" at bounding box center [460, 347] width 98 height 14
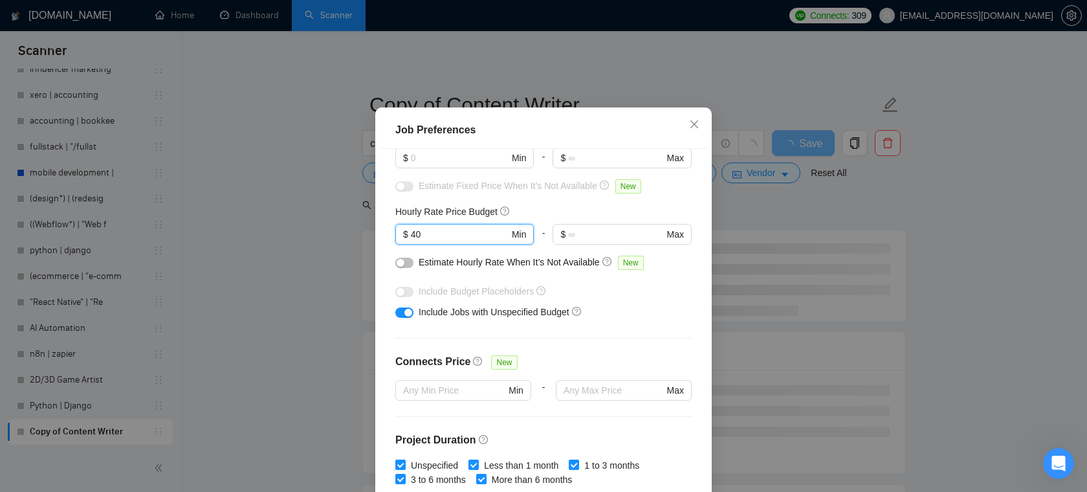
scroll to position [115, 0]
type input "40"
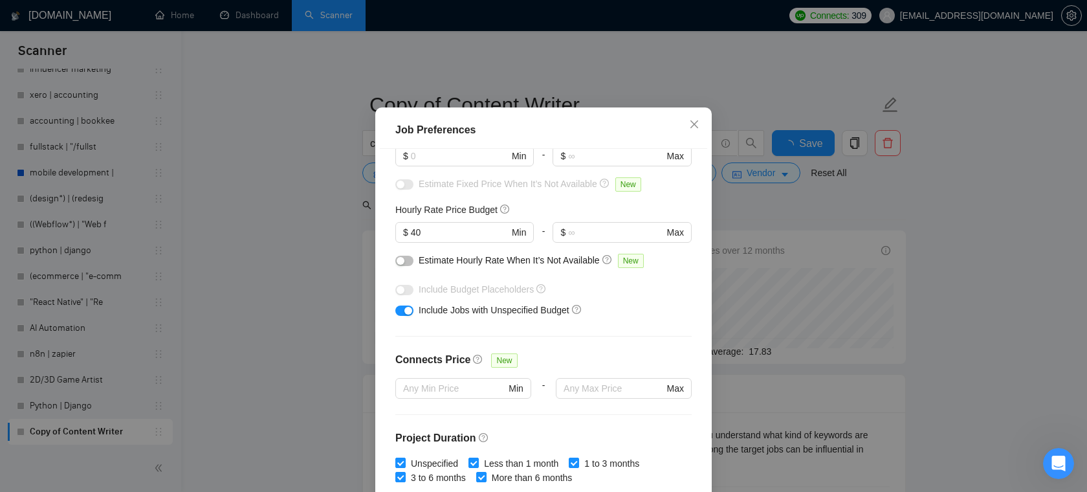
click at [408, 266] on button "button" at bounding box center [404, 261] width 18 height 10
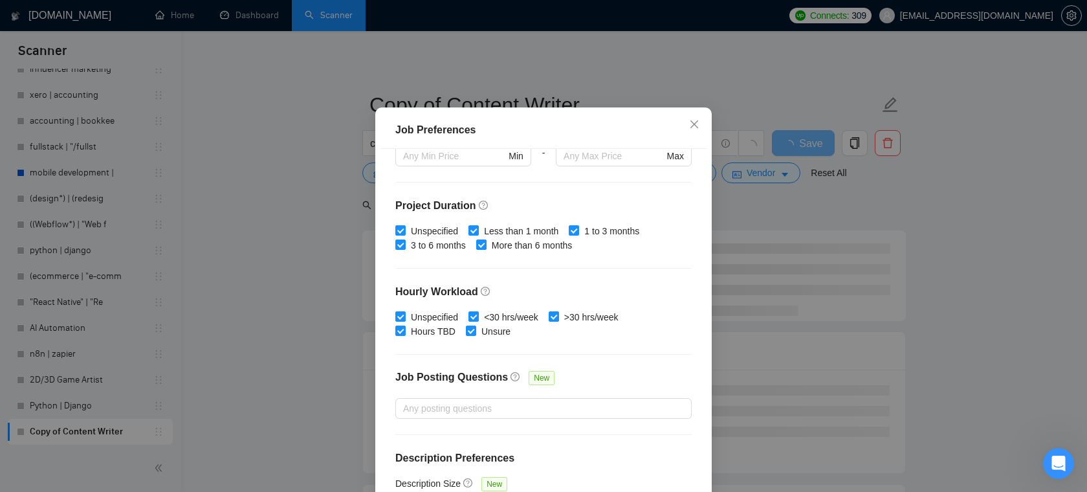
scroll to position [349, 0]
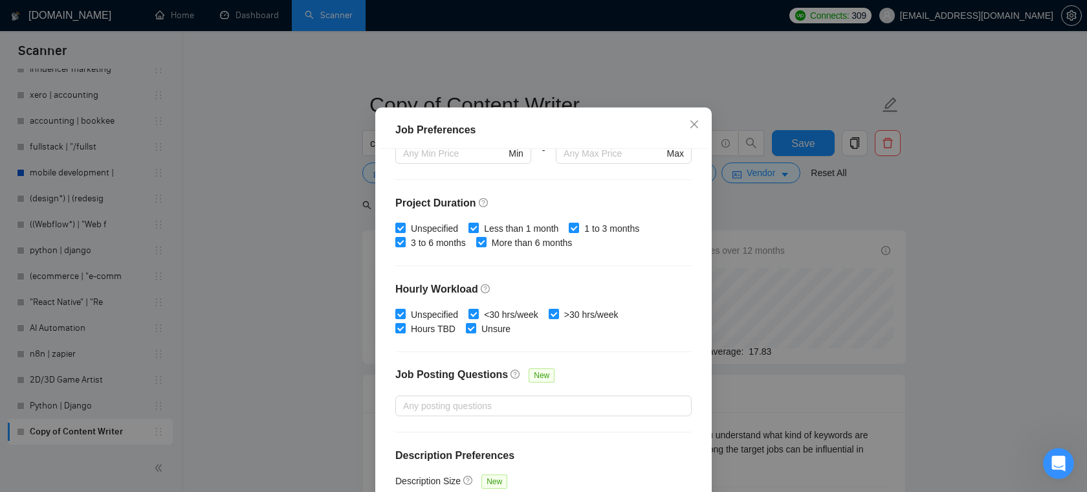
click at [485, 235] on span "Less than 1 month" at bounding box center [521, 228] width 85 height 14
click at [477, 232] on input "Less than 1 month" at bounding box center [472, 227] width 9 height 9
checkbox input "false"
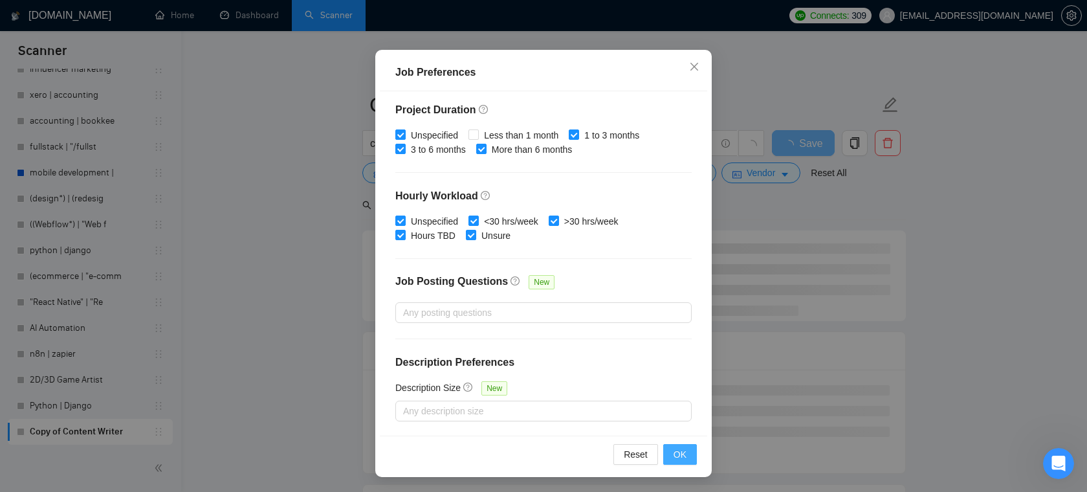
click at [691, 457] on button "OK" at bounding box center [680, 454] width 34 height 21
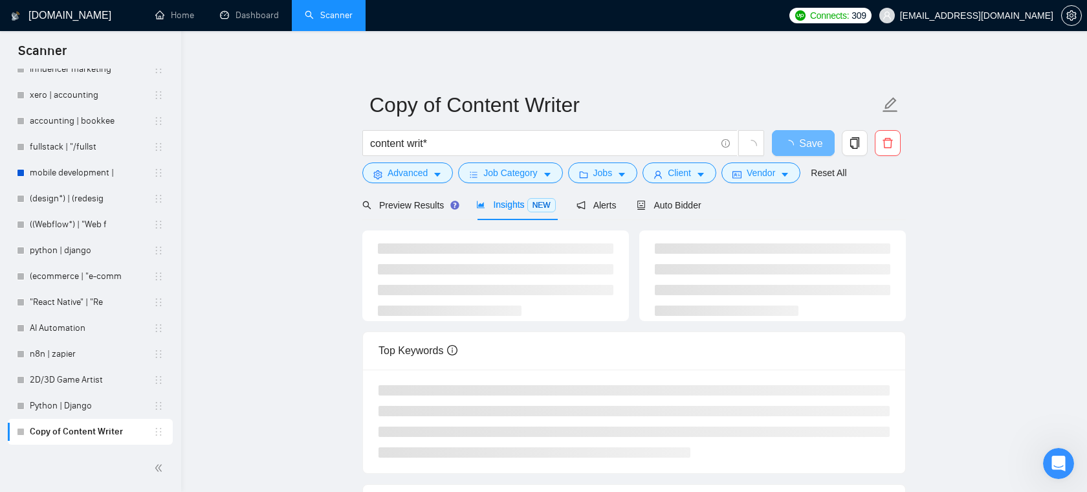
scroll to position [28, 0]
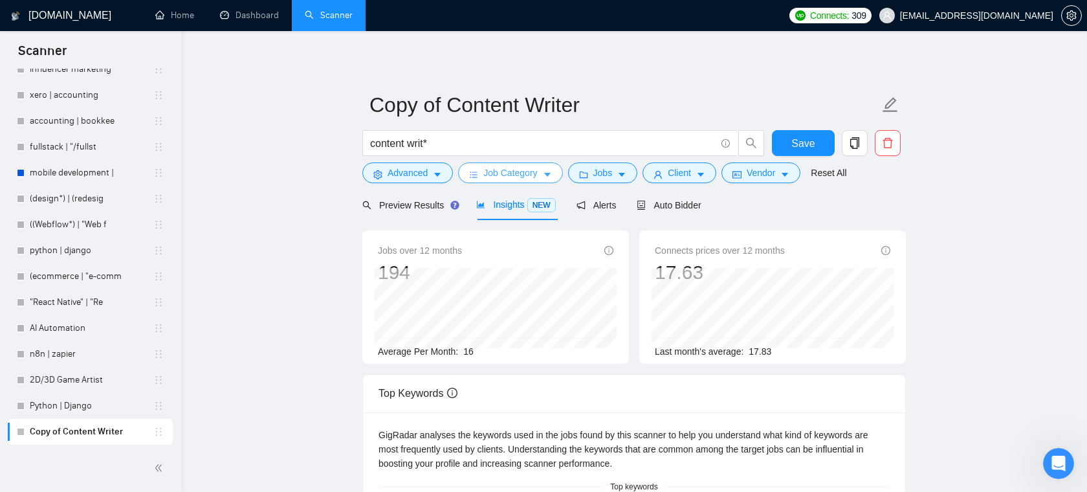
click at [534, 178] on span "Job Category" at bounding box center [510, 173] width 54 height 14
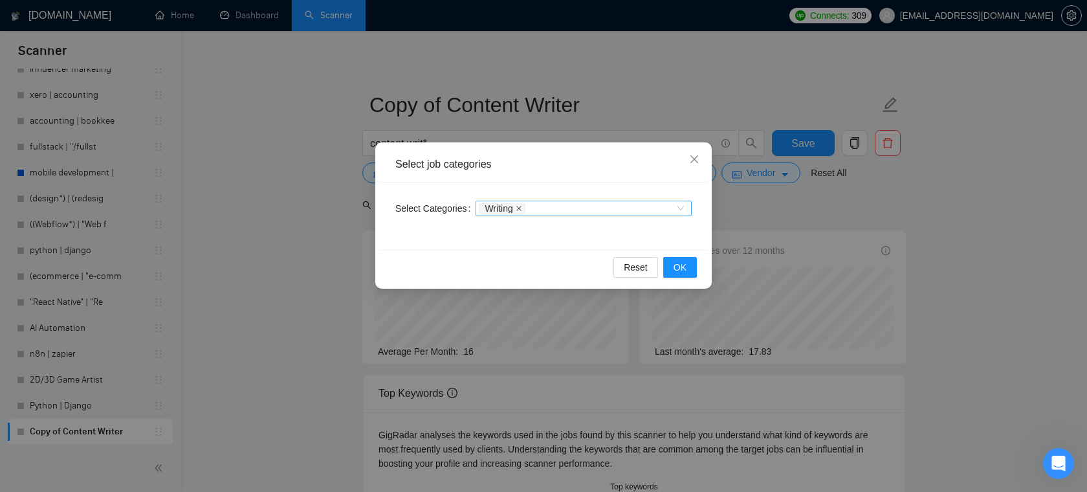
click at [521, 209] on icon "close" at bounding box center [518, 208] width 5 height 5
click at [684, 274] on button "OK" at bounding box center [680, 267] width 34 height 21
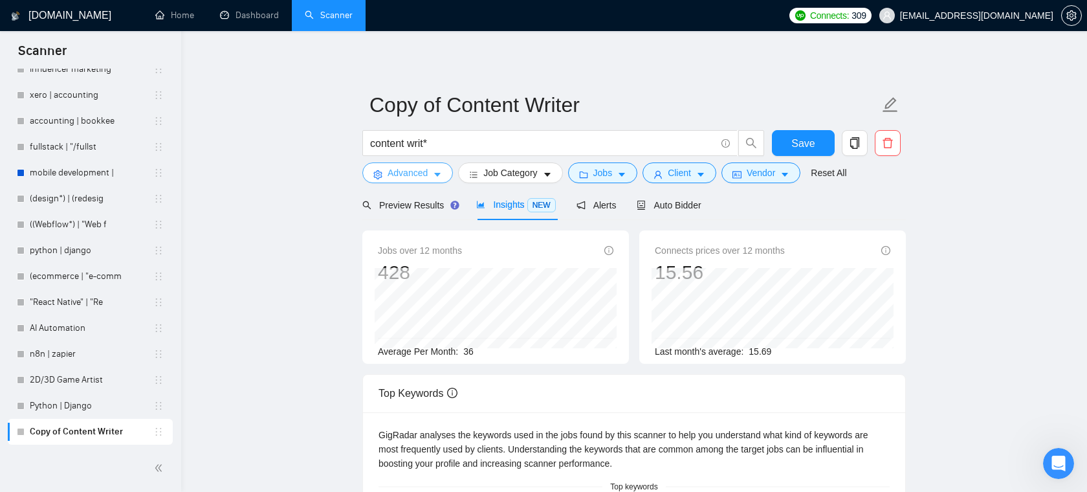
click at [425, 177] on span "Advanced" at bounding box center [408, 173] width 40 height 14
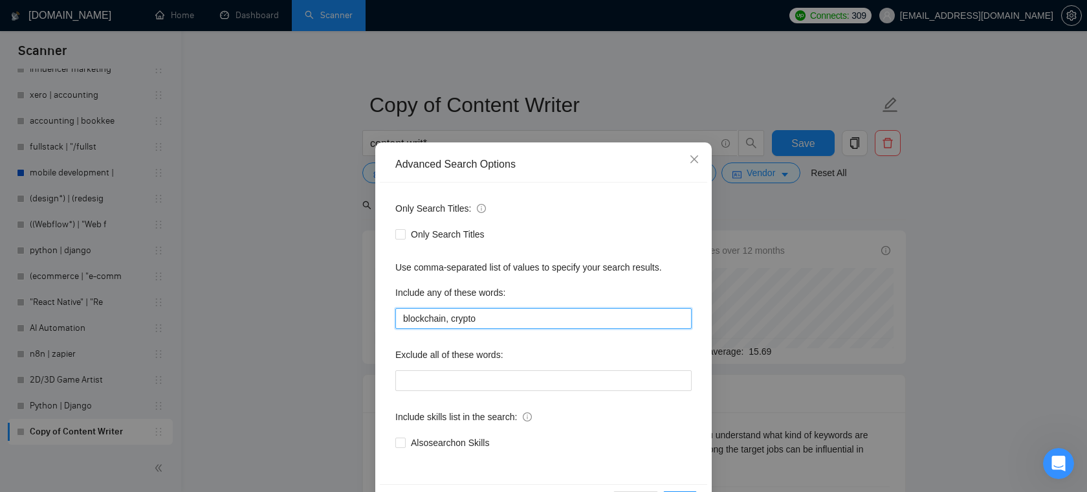
click at [521, 311] on input "blockchain, crypto" at bounding box center [543, 318] width 296 height 21
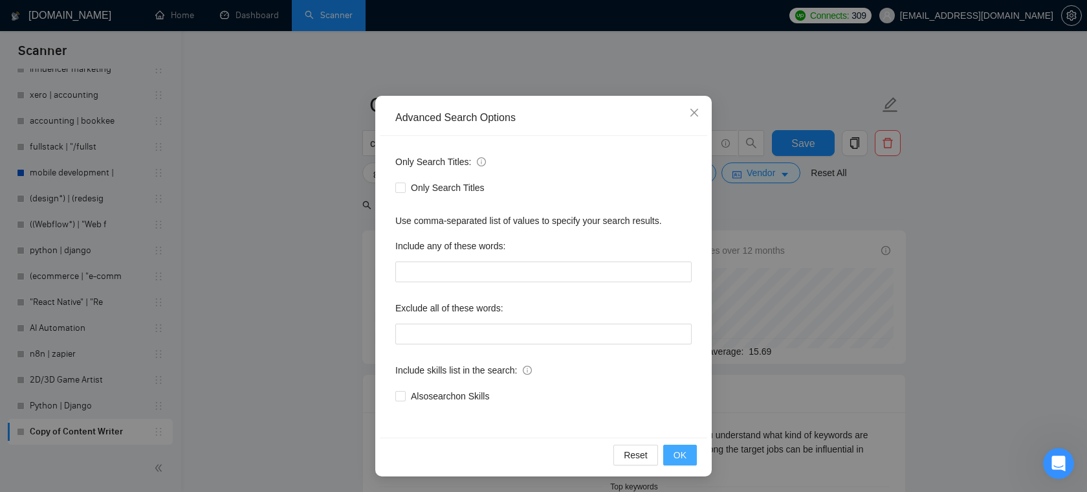
click at [686, 454] on button "OK" at bounding box center [680, 454] width 34 height 21
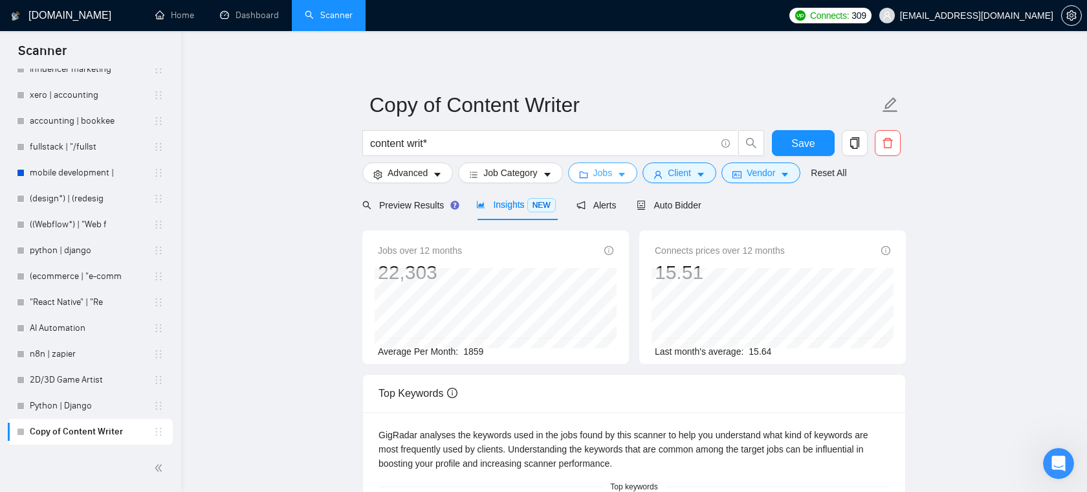
click at [592, 173] on button "Jobs" at bounding box center [603, 172] width 70 height 21
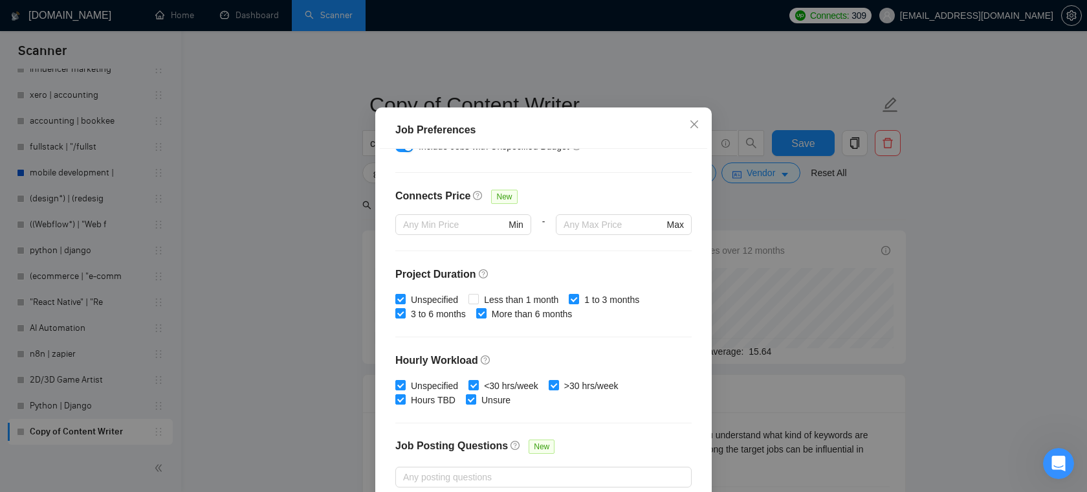
scroll to position [329, 0]
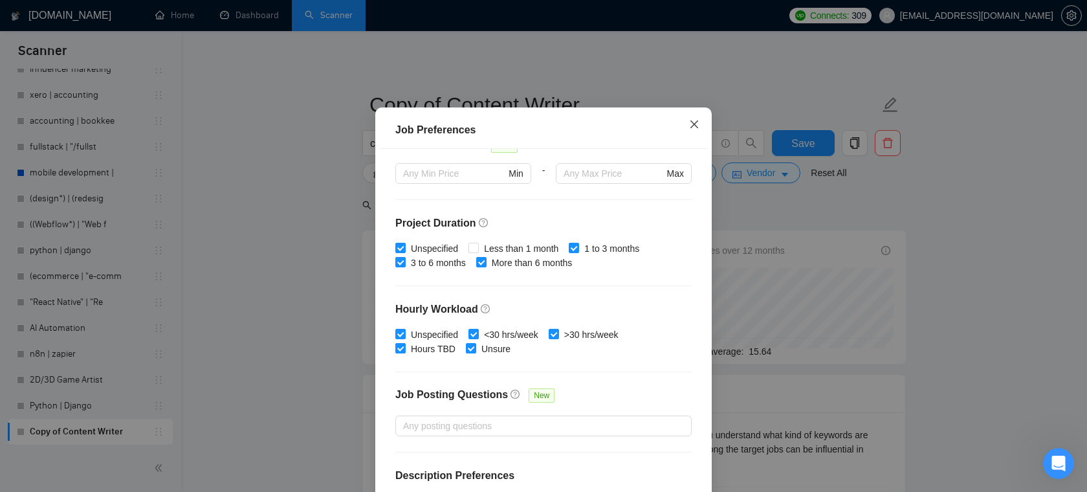
click at [694, 129] on icon "close" at bounding box center [694, 124] width 10 height 10
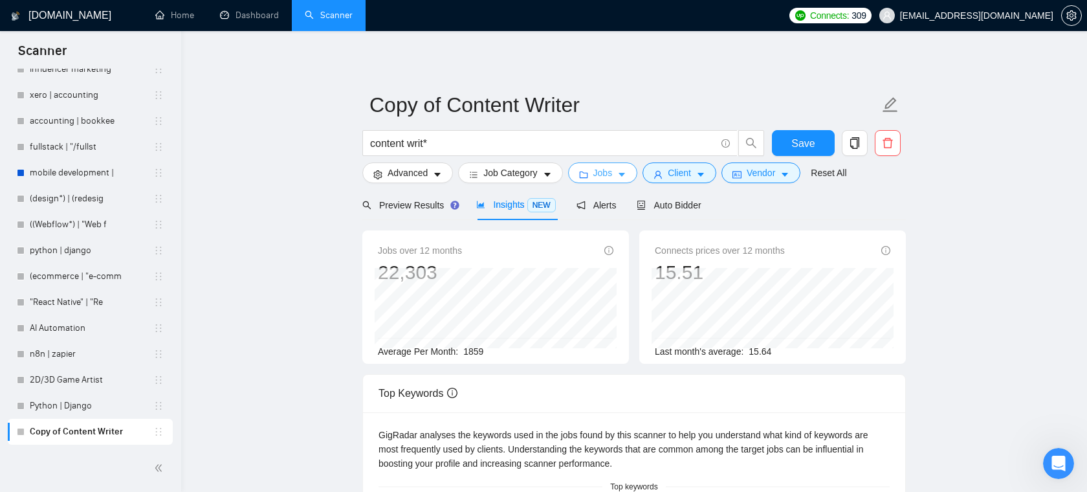
scroll to position [52, 0]
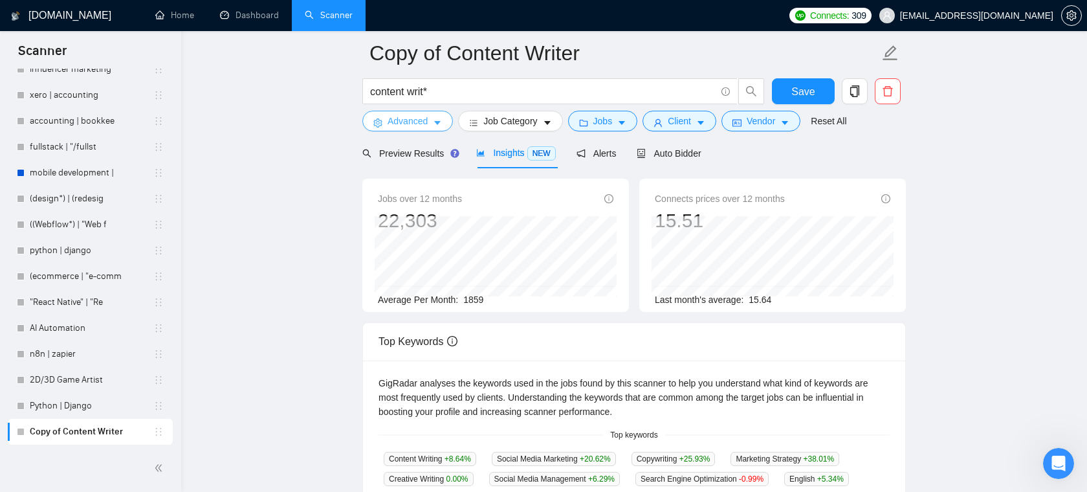
click at [418, 126] on span "Advanced" at bounding box center [408, 121] width 40 height 14
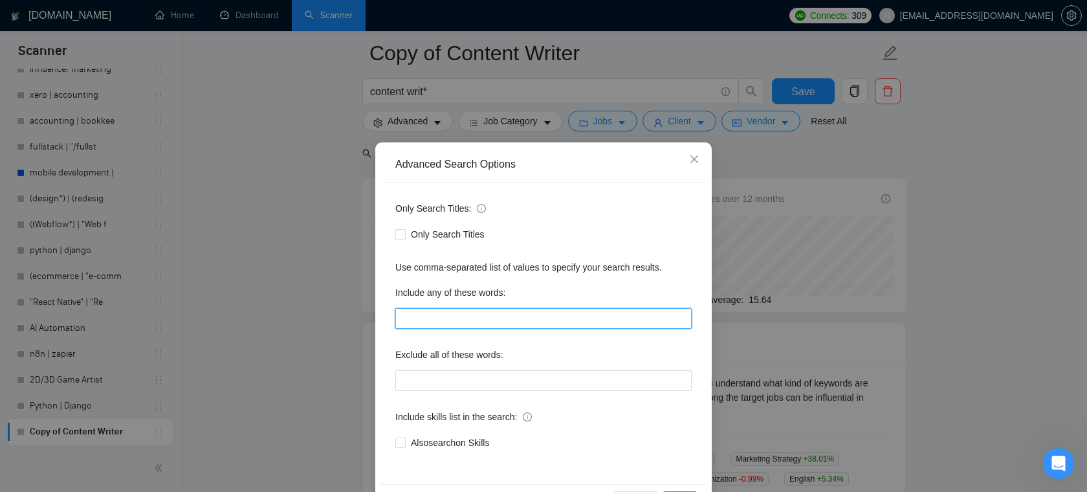
click at [497, 320] on input "text" at bounding box center [543, 318] width 296 height 21
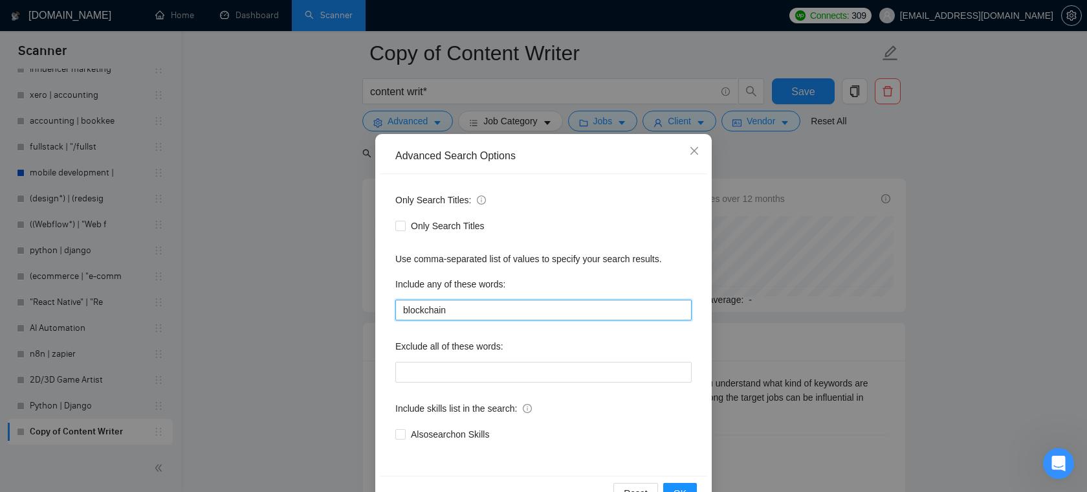
scroll to position [47, 0]
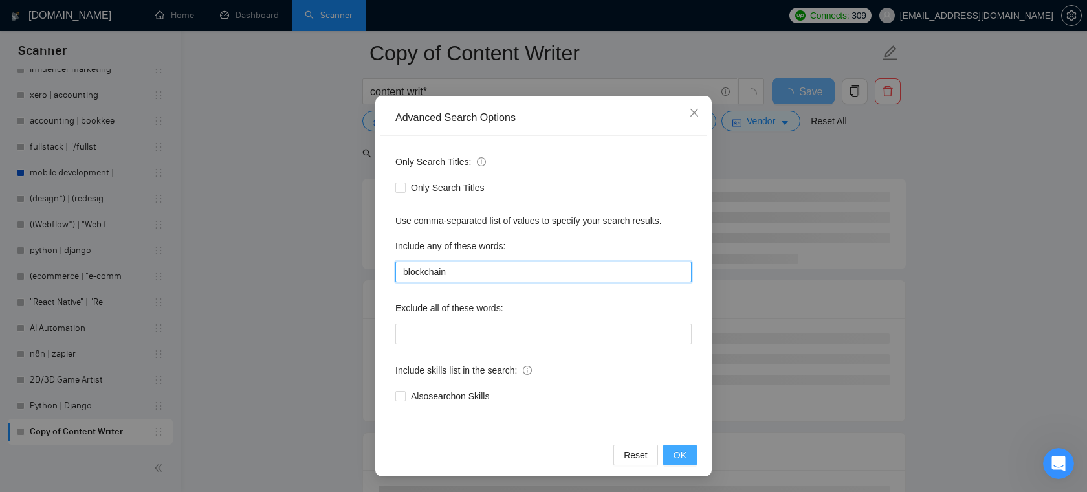
type input "blockchain"
click at [682, 456] on span "OK" at bounding box center [679, 455] width 13 height 14
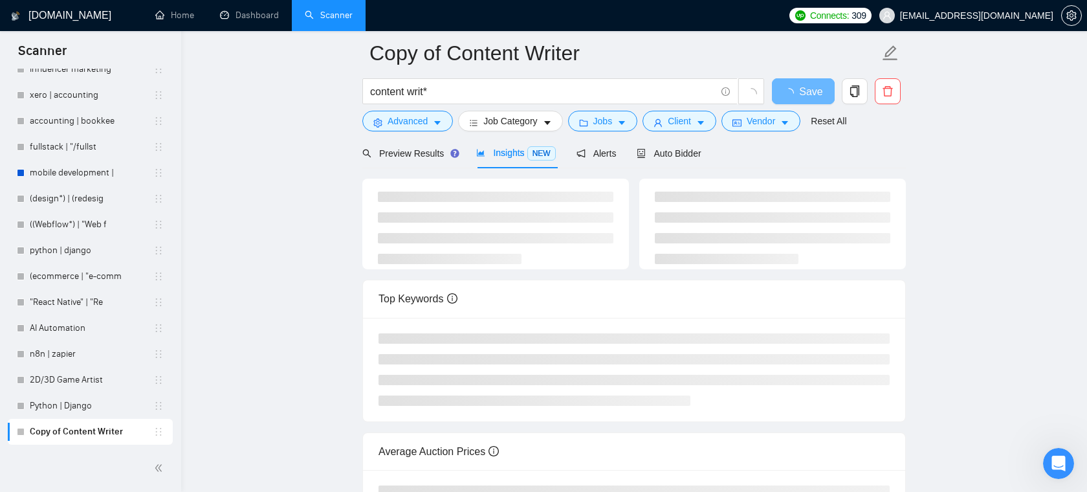
scroll to position [0, 0]
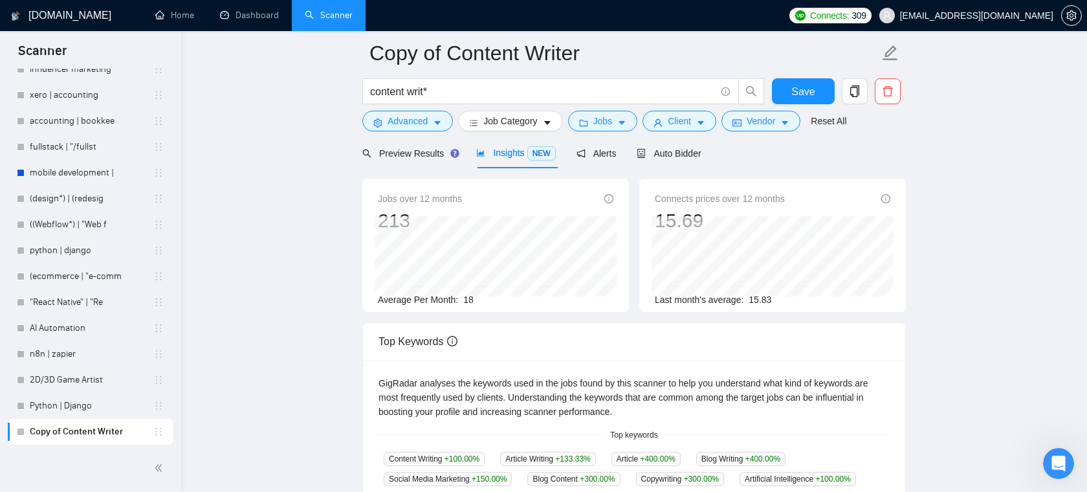
click at [499, 148] on span "Insights NEW" at bounding box center [515, 153] width 79 height 10
click at [439, 124] on icon "caret-down" at bounding box center [437, 124] width 6 height 4
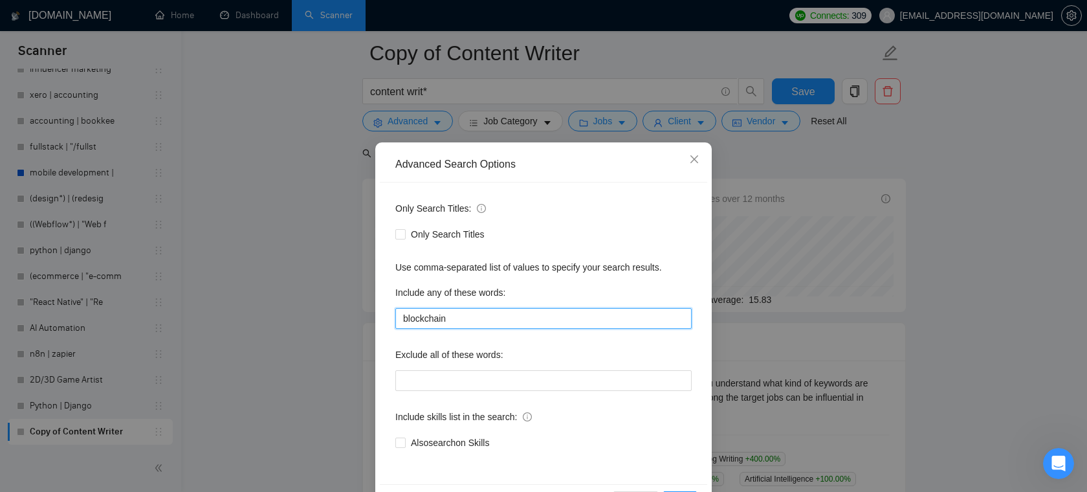
click at [468, 320] on input "blockchain" at bounding box center [543, 318] width 296 height 21
click at [439, 230] on span "Only Search Titles" at bounding box center [448, 234] width 84 height 14
click at [404, 230] on input "Only Search Titles" at bounding box center [399, 233] width 9 height 9
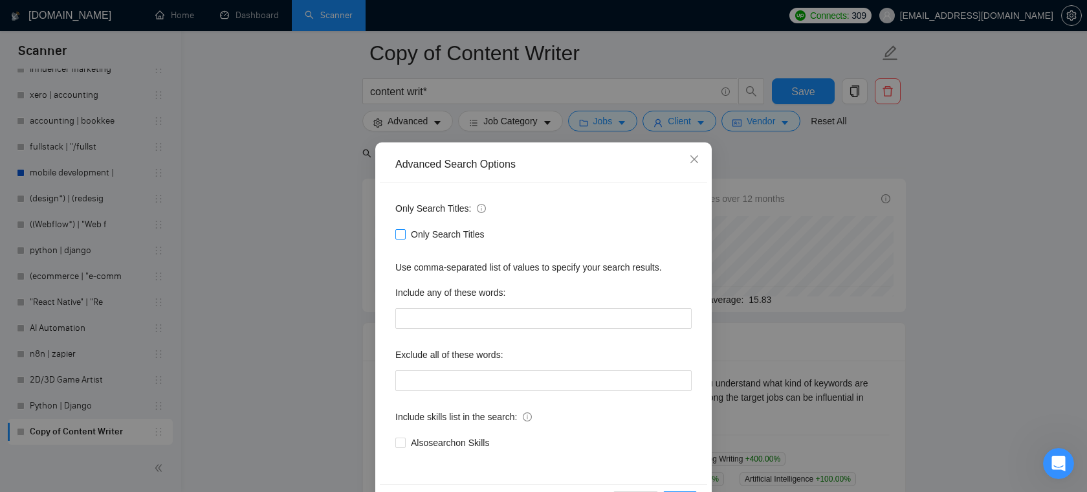
checkbox input "true"
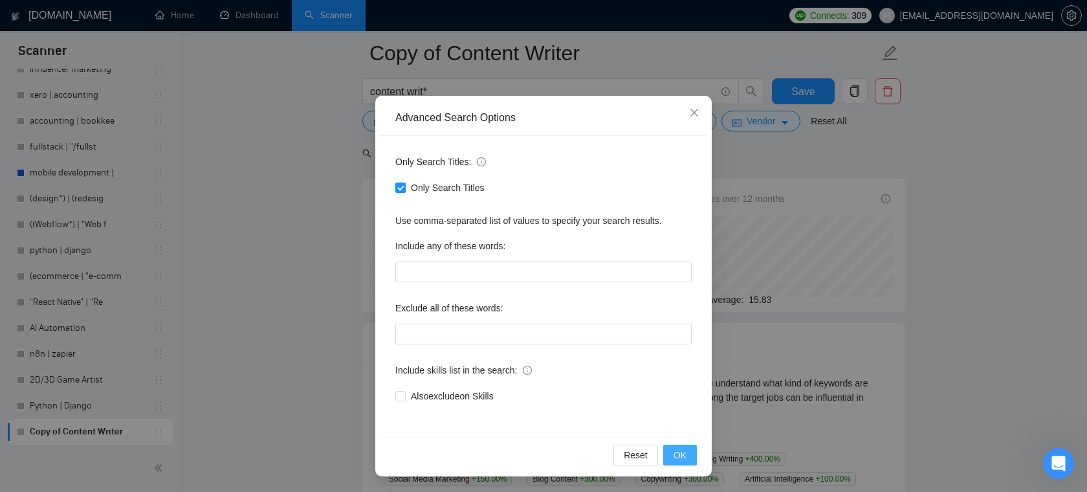
click at [686, 452] on span "OK" at bounding box center [679, 455] width 13 height 14
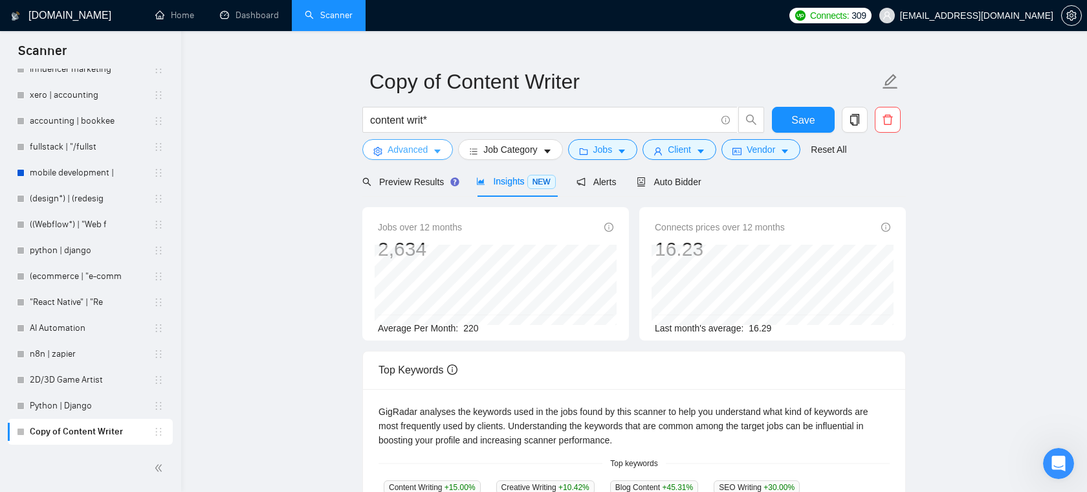
scroll to position [0, 0]
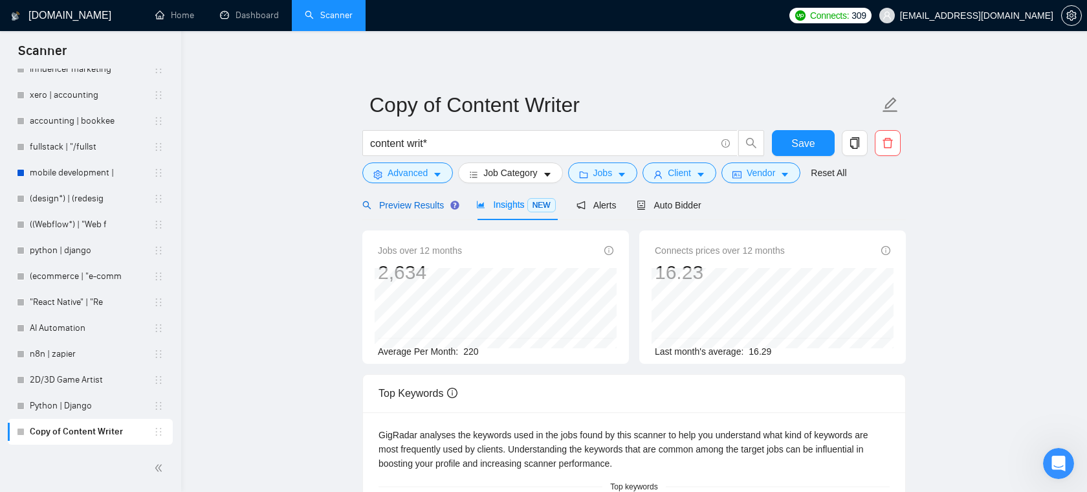
click at [412, 200] on span "Preview Results" at bounding box center [408, 205] width 93 height 10
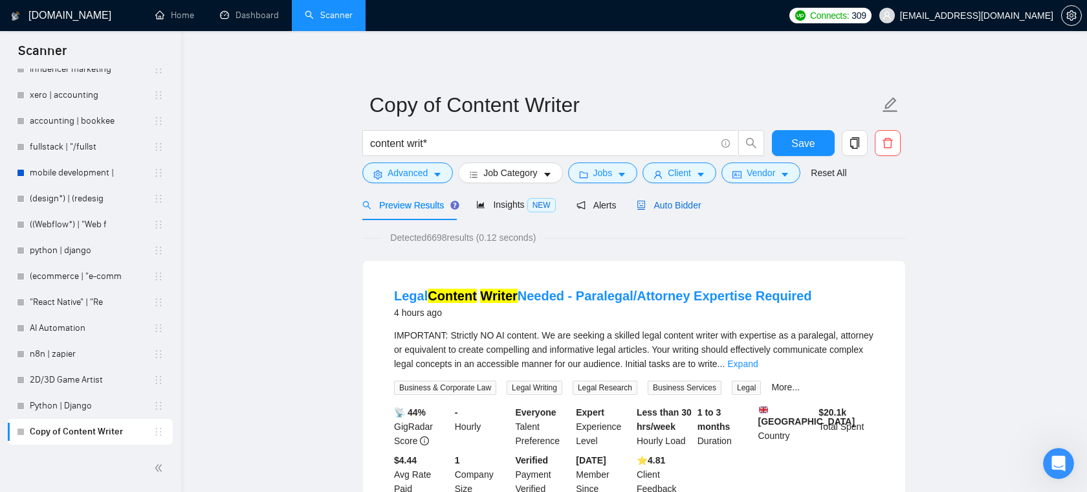
click at [697, 206] on span "Auto Bidder" at bounding box center [669, 205] width 64 height 10
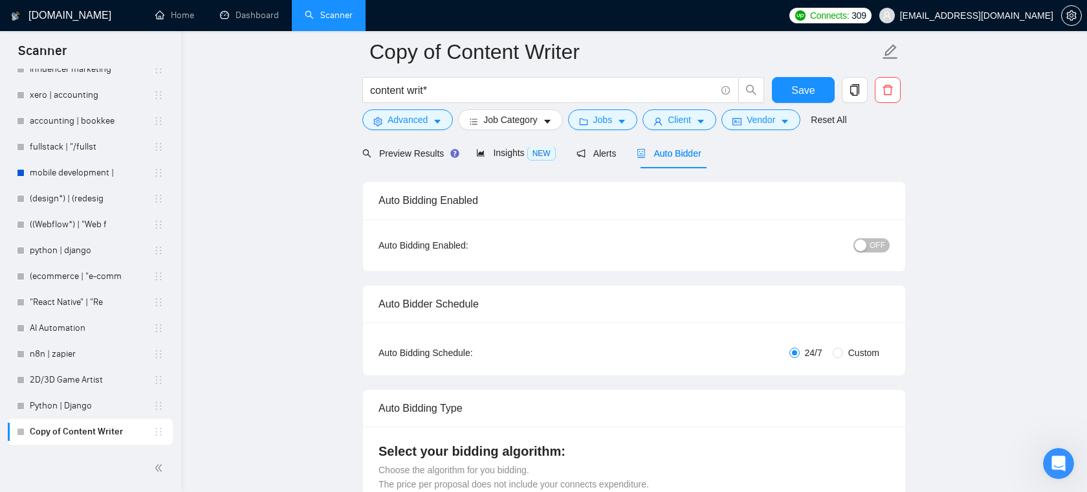
scroll to position [32, 0]
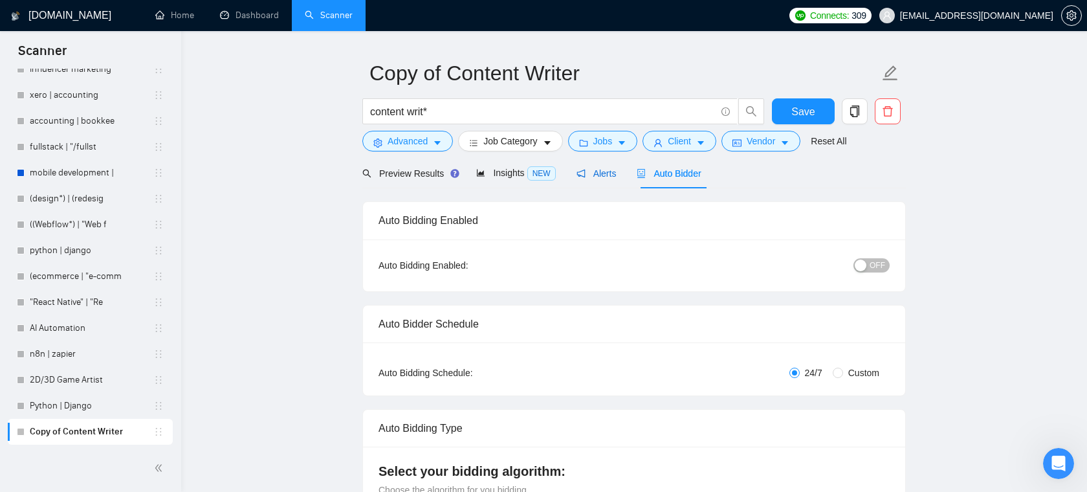
click at [587, 178] on span "Alerts" at bounding box center [596, 173] width 40 height 10
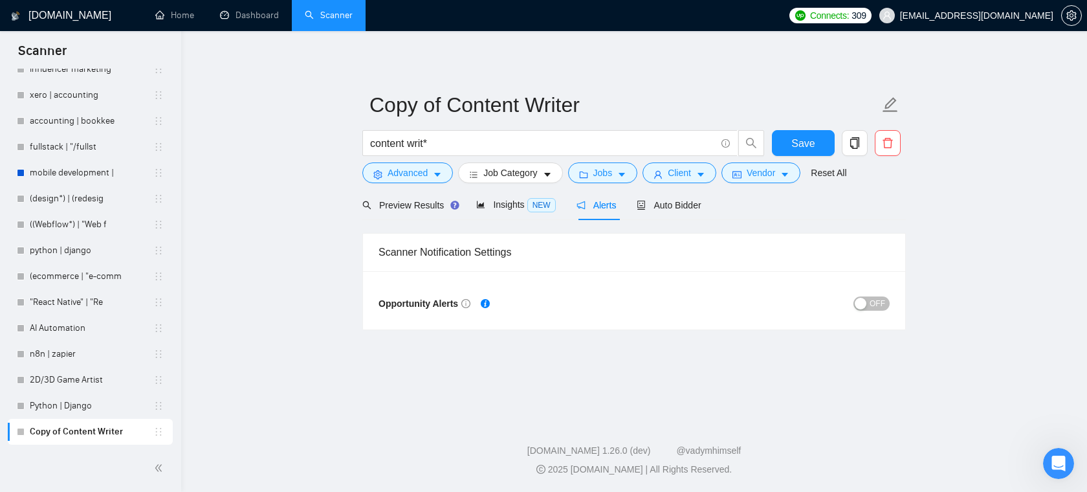
click at [862, 305] on div "button" at bounding box center [861, 304] width 12 height 12
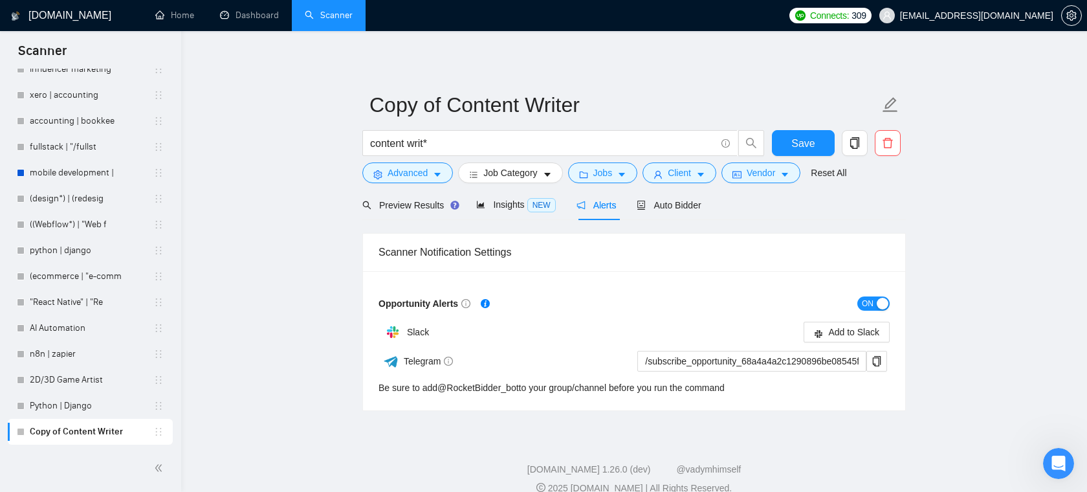
click at [867, 301] on span "ON" at bounding box center [868, 303] width 12 height 14
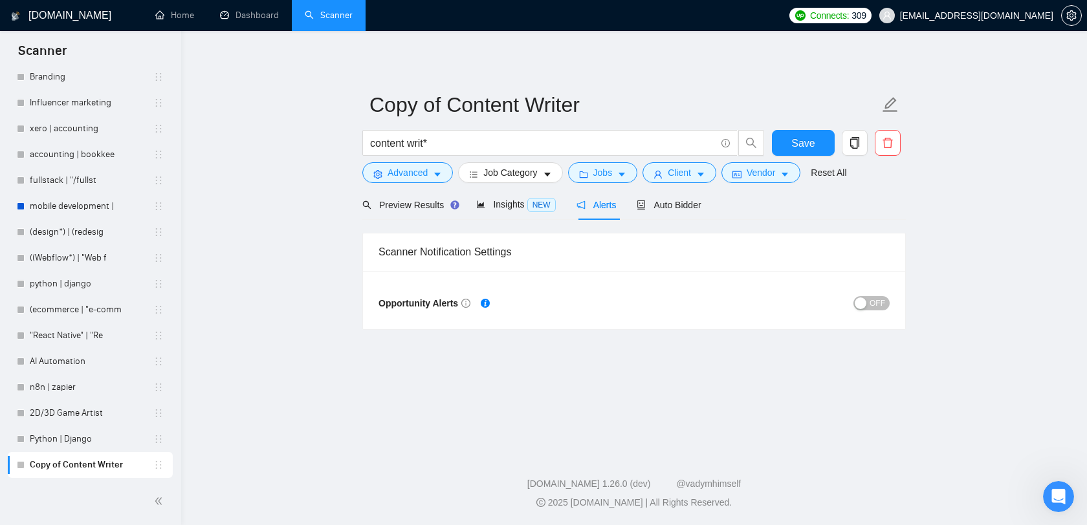
scroll to position [636, 0]
click at [465, 146] on input "content writ*" at bounding box center [542, 143] width 345 height 16
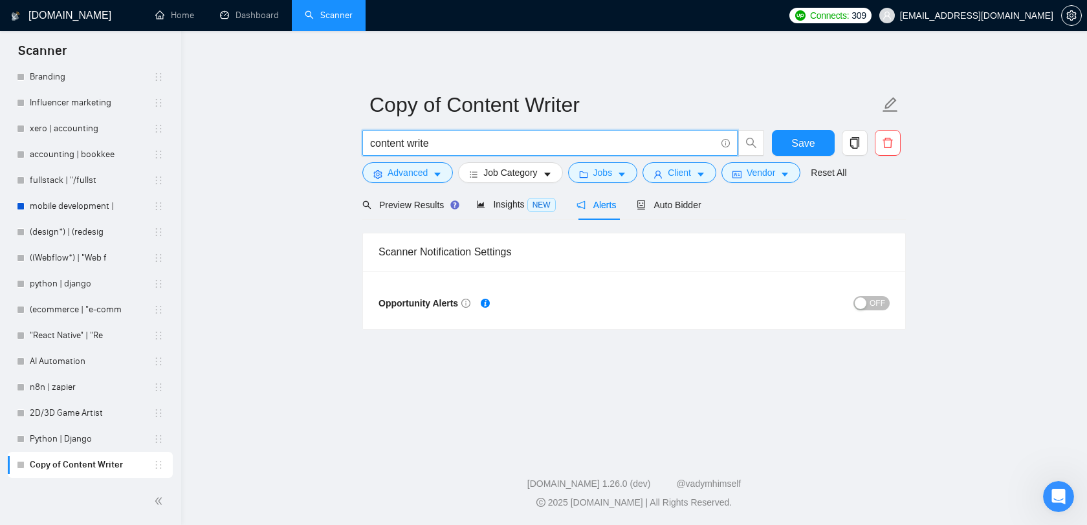
type input "content writer"
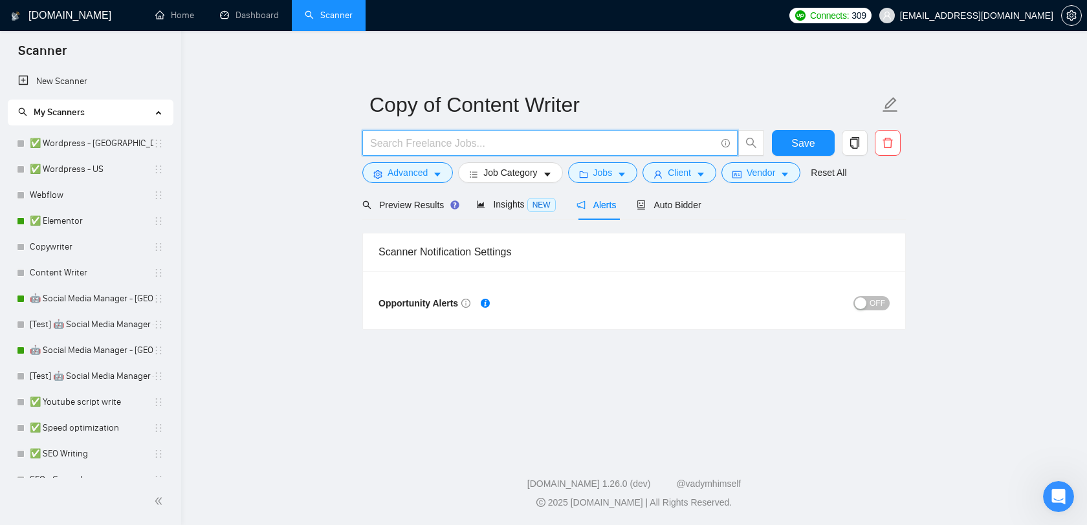
scroll to position [636, 0]
